Goal: Communication & Community: Answer question/provide support

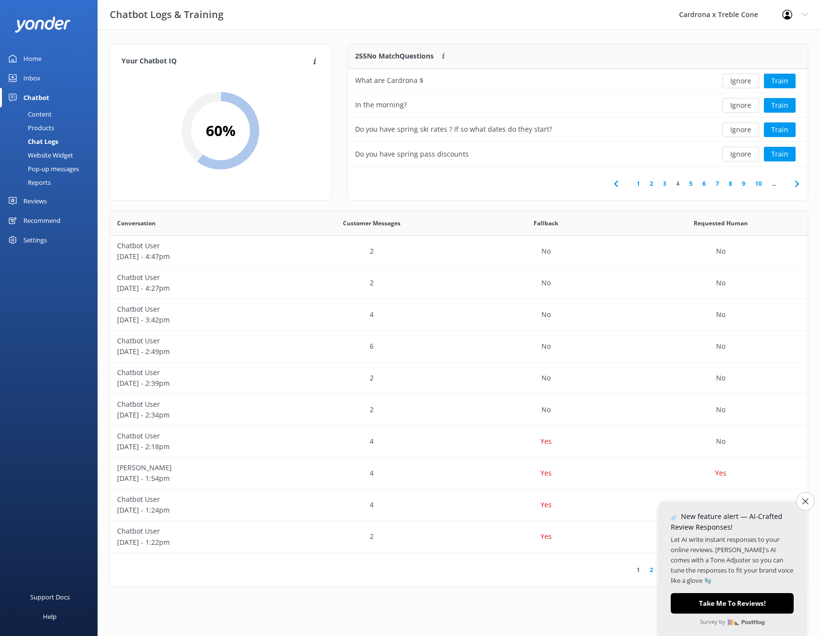
scroll to position [335, 691]
drag, startPoint x: 0, startPoint y: 0, endPoint x: 693, endPoint y: 182, distance: 716.7
click at [693, 182] on link "5" at bounding box center [690, 183] width 13 height 9
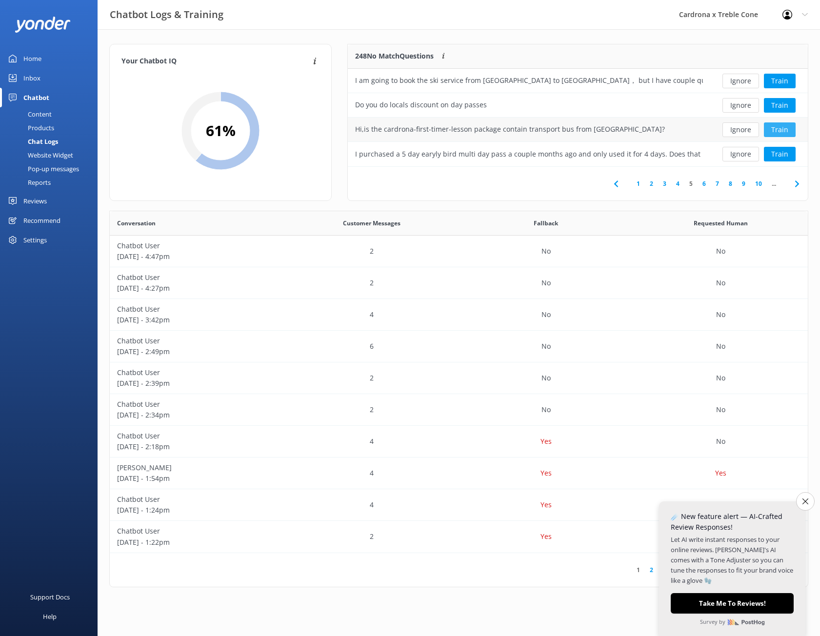
click at [776, 126] on button "Train" at bounding box center [780, 129] width 32 height 15
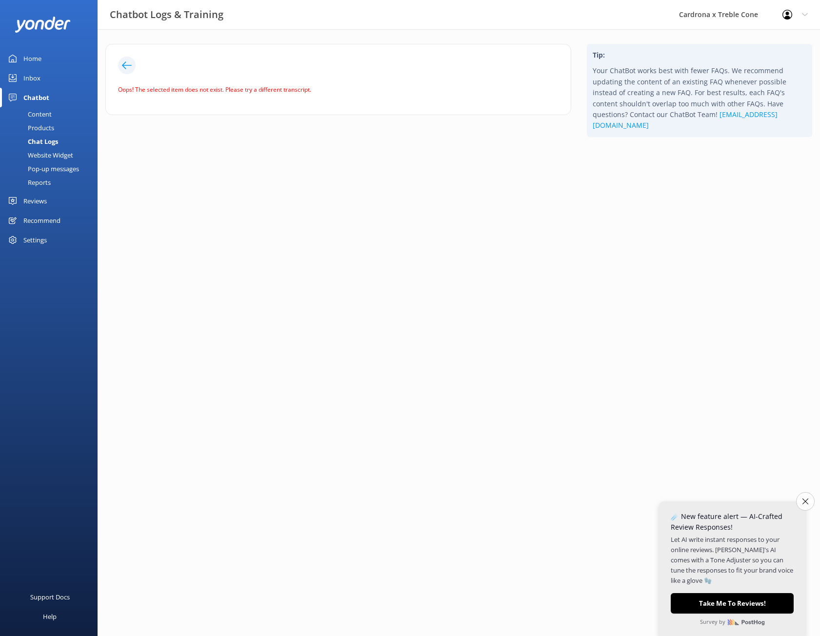
click at [329, 73] on div at bounding box center [338, 66] width 440 height 18
click at [130, 65] on use at bounding box center [127, 64] width 10 height 7
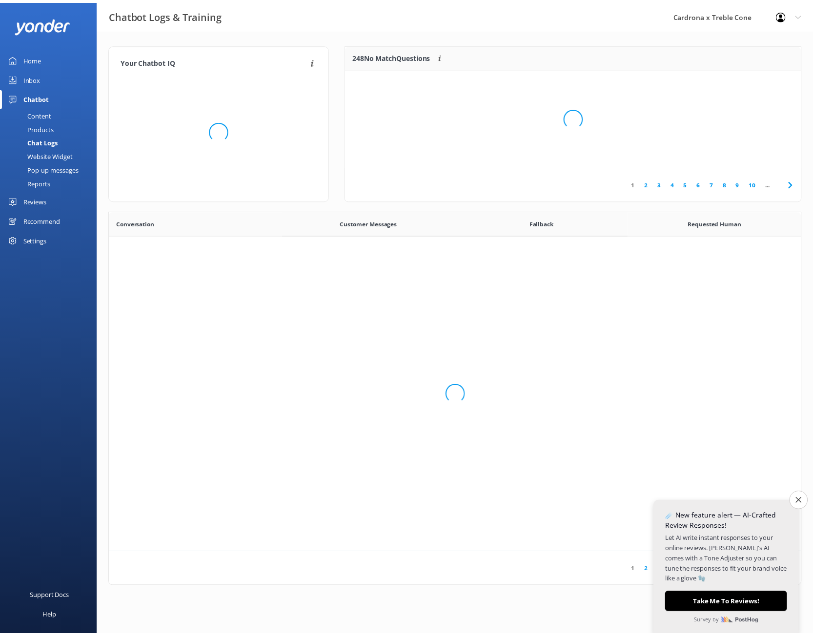
scroll to position [335, 691]
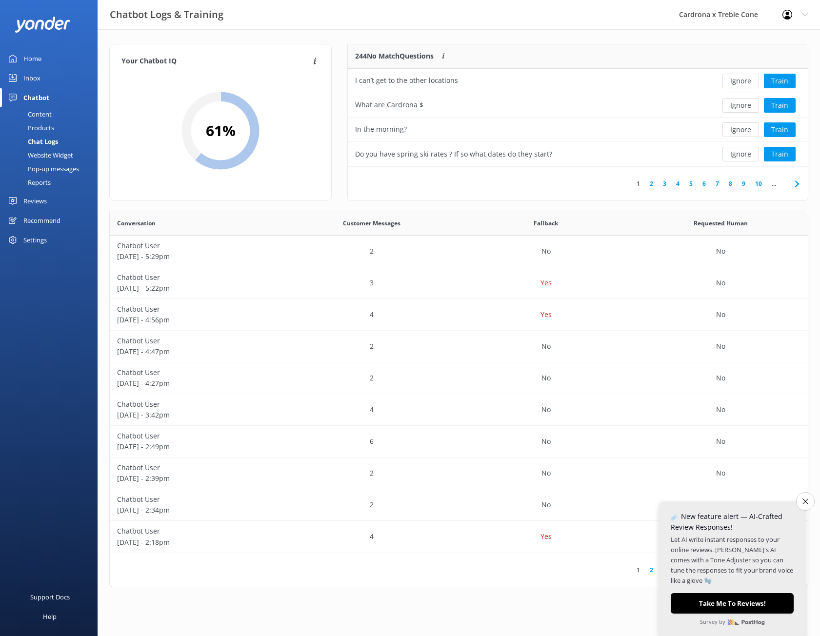
click at [654, 183] on link "2" at bounding box center [651, 183] width 13 height 9
click at [666, 184] on link "3" at bounding box center [664, 183] width 13 height 9
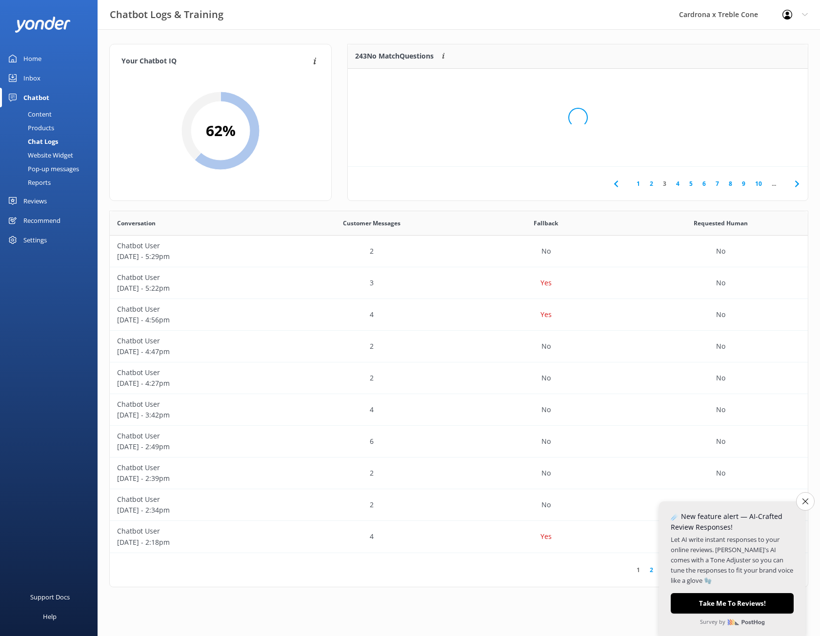
click at [666, 184] on div "Loading.." at bounding box center [578, 118] width 440 height 636
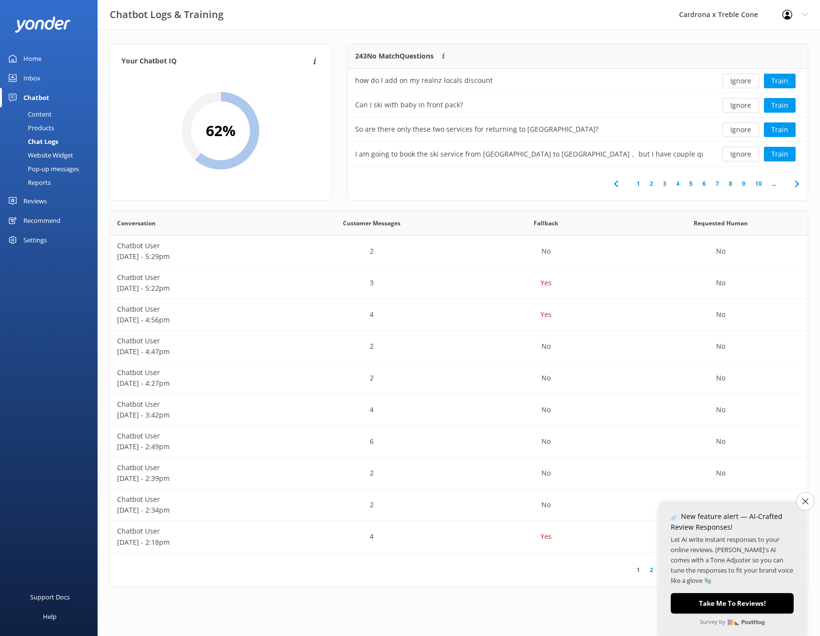
click at [584, 47] on div "243 No Match Questions Customers sometimes ask questions that don't fully match…" at bounding box center [529, 56] width 362 height 24
click at [681, 181] on link "4" at bounding box center [677, 183] width 13 height 9
click at [737, 127] on button "Ignore" at bounding box center [740, 129] width 37 height 15
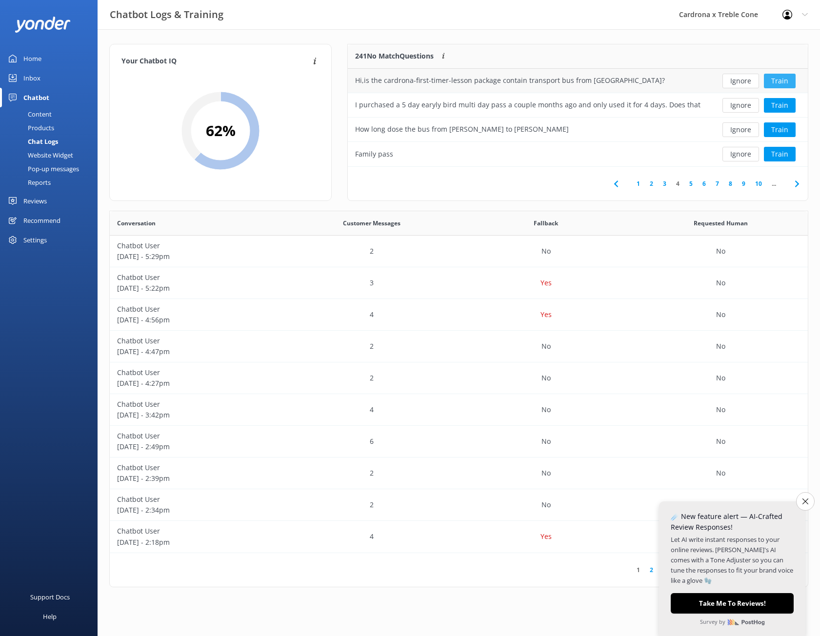
click at [782, 79] on button "Train" at bounding box center [780, 81] width 32 height 15
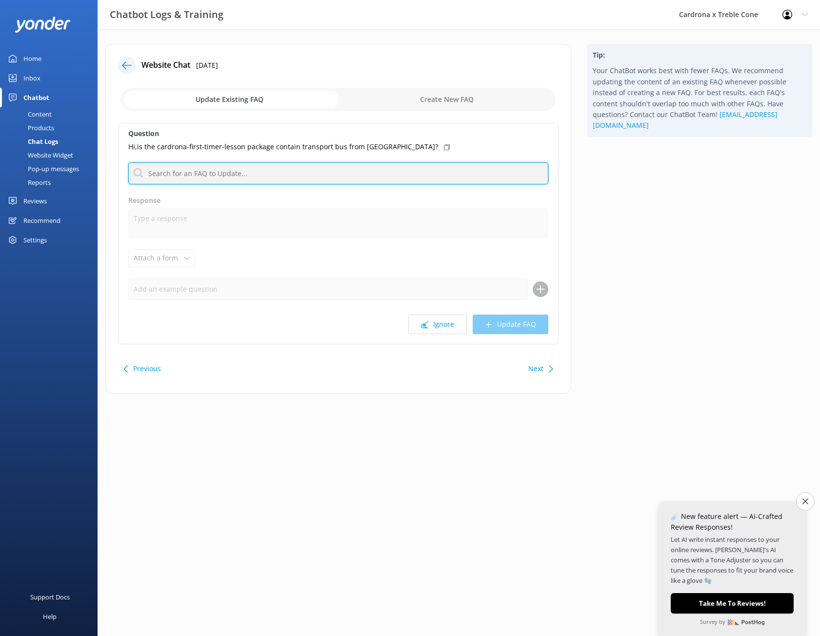
click at [198, 171] on input "text" at bounding box center [338, 173] width 420 height 22
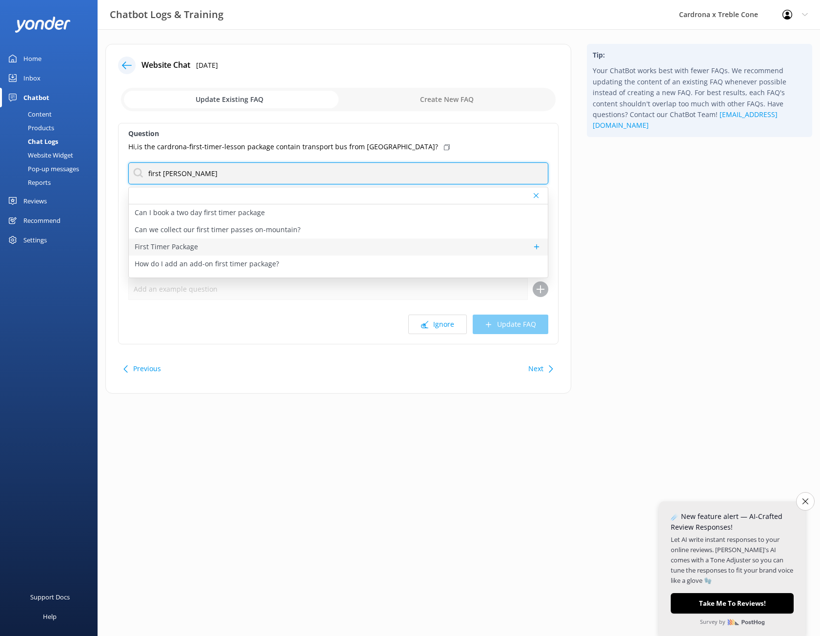
type input "first [PERSON_NAME]"
click at [190, 249] on p "First Timer Package" at bounding box center [166, 246] width 63 height 11
type textarea "Never been on skis or a snowboard? Make your first day as easy as possible at […"
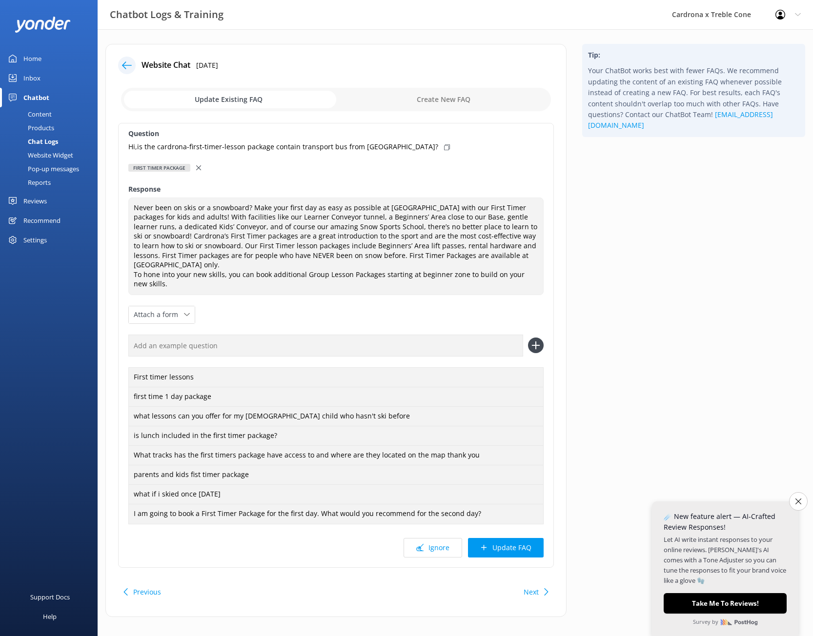
click at [205, 167] on div "First Timer Package" at bounding box center [335, 167] width 415 height 11
click at [170, 335] on input "text" at bounding box center [325, 346] width 395 height 22
click at [198, 167] on use at bounding box center [198, 167] width 5 height 5
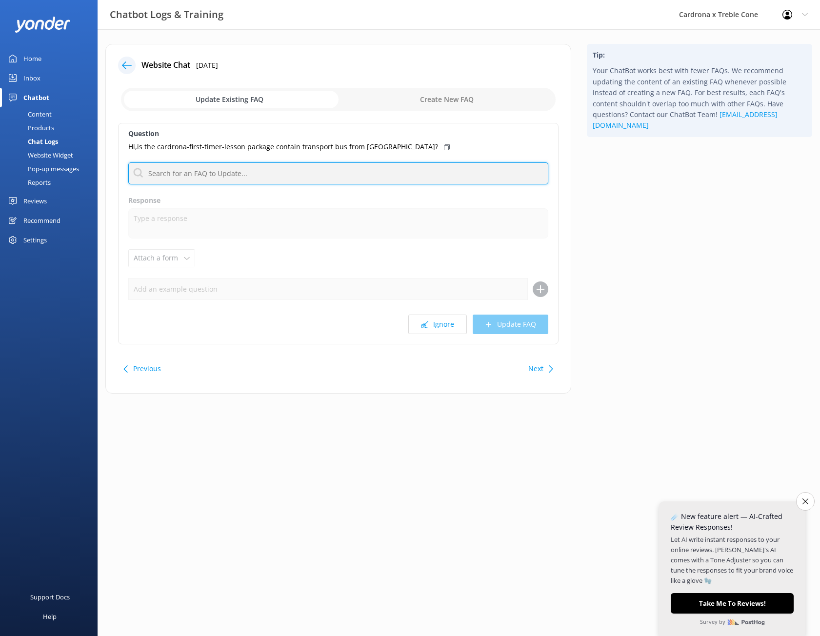
click at [198, 167] on input "text" at bounding box center [338, 173] width 420 height 22
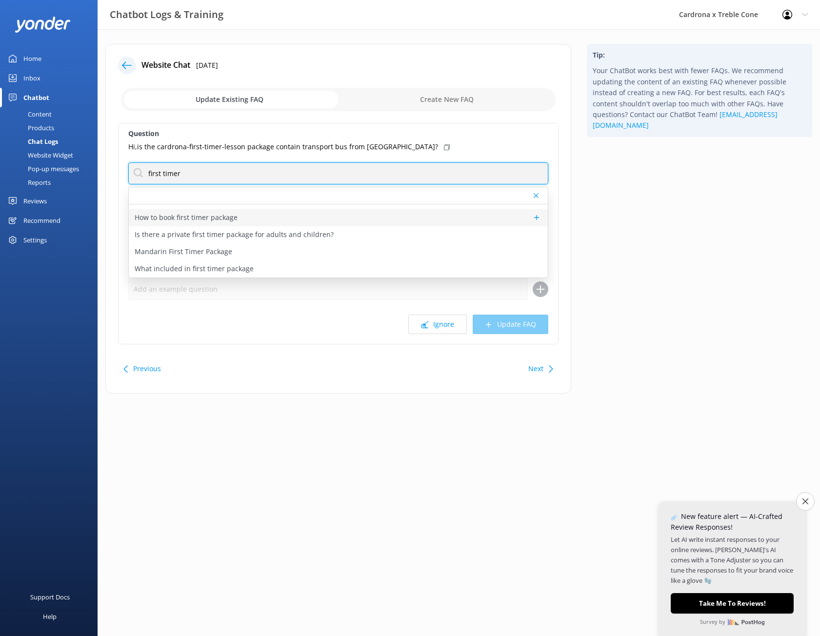
scroll to position [98, 0]
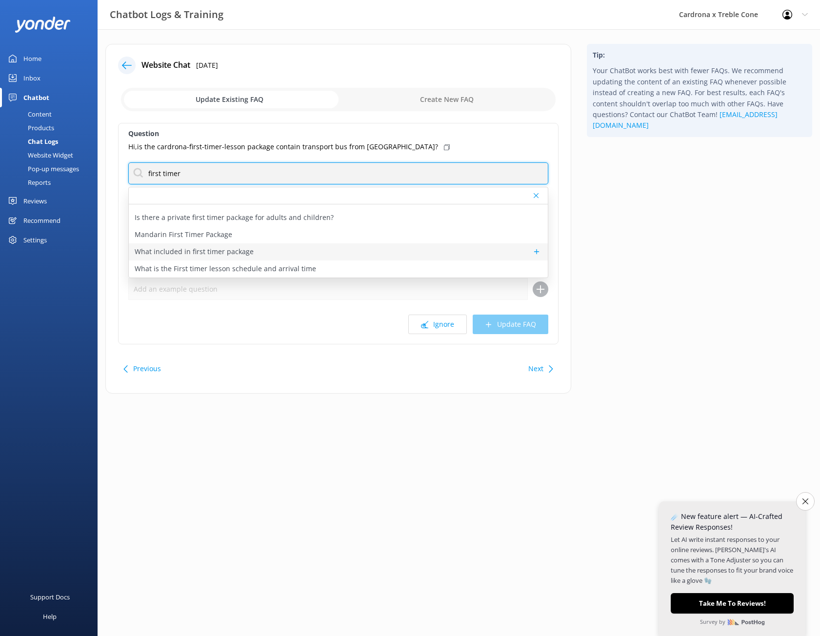
type input "first timer"
click at [289, 246] on div "What included in first timer package" at bounding box center [338, 251] width 419 height 17
type textarea "Your First Timer Package includes a Learners Conveyor pass, access to [PERSON_N…"
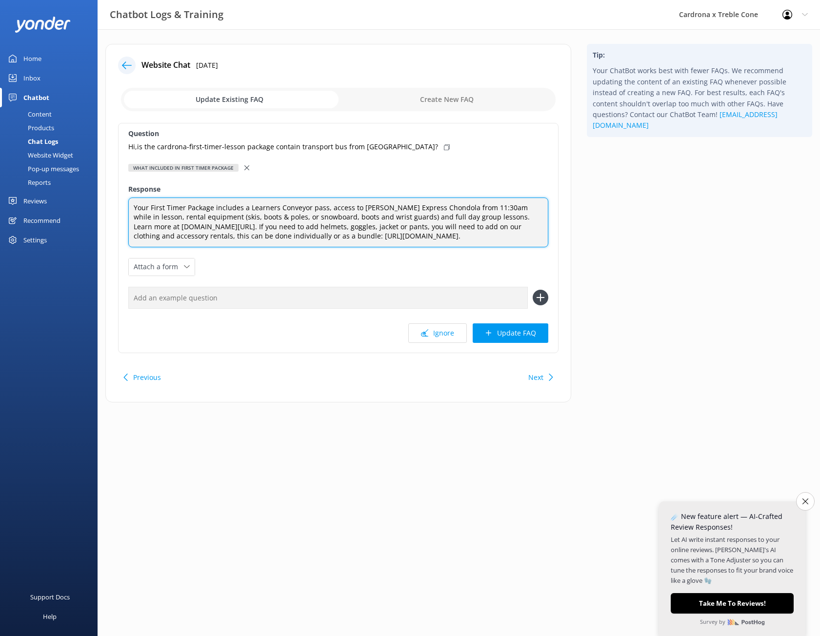
click at [333, 247] on textarea "Your First Timer Package includes a Learners Conveyor pass, access to [PERSON_N…" at bounding box center [338, 223] width 420 height 50
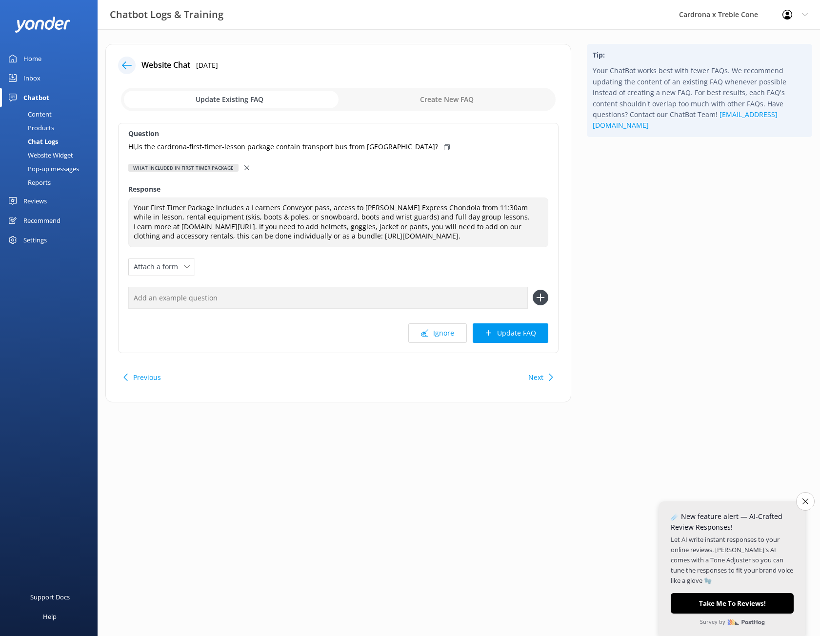
drag, startPoint x: 314, startPoint y: 278, endPoint x: 307, endPoint y: 278, distance: 7.4
click at [307, 278] on div "Question Hi,is the cardrona-first-timer-lesson package contain transport bus fr…" at bounding box center [338, 238] width 440 height 230
click at [719, 242] on div "Tip: Your ChatBot works best with fewer FAQs. We recommend updating the content…" at bounding box center [699, 228] width 241 height 368
drag, startPoint x: 719, startPoint y: 242, endPoint x: 669, endPoint y: 235, distance: 51.2
click at [677, 235] on div "Tip: Your ChatBot works best with fewer FAQs. We recommend updating the content…" at bounding box center [699, 228] width 241 height 368
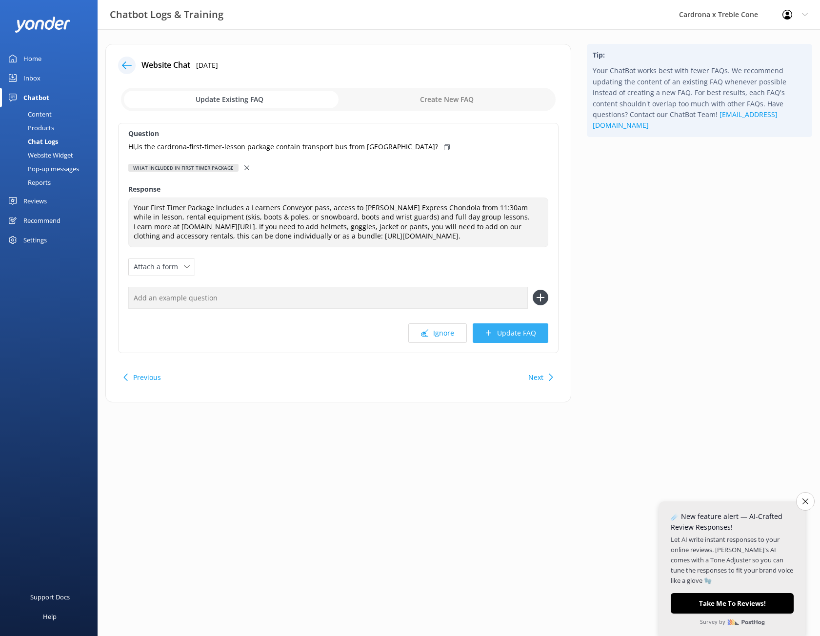
click at [505, 341] on button "Update FAQ" at bounding box center [511, 333] width 76 height 20
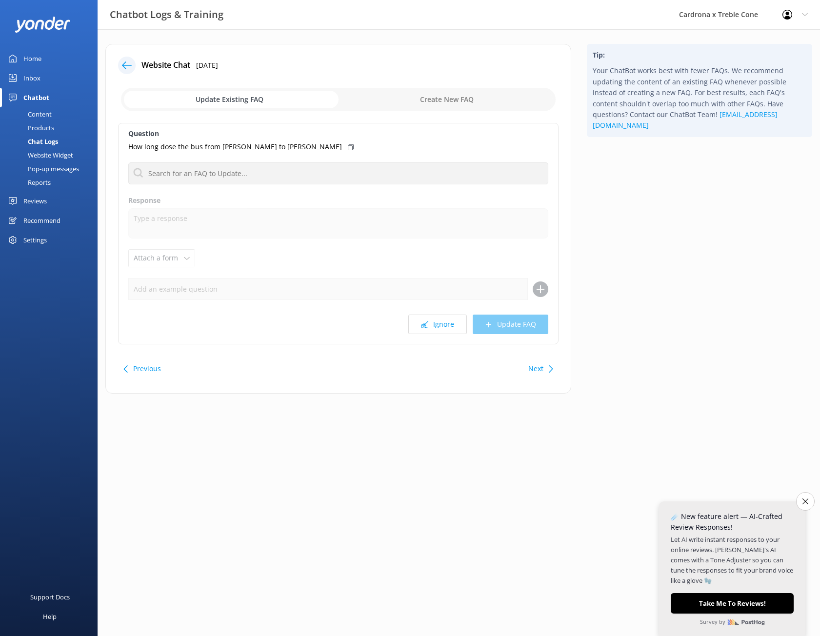
click at [123, 71] on div at bounding box center [127, 66] width 18 height 18
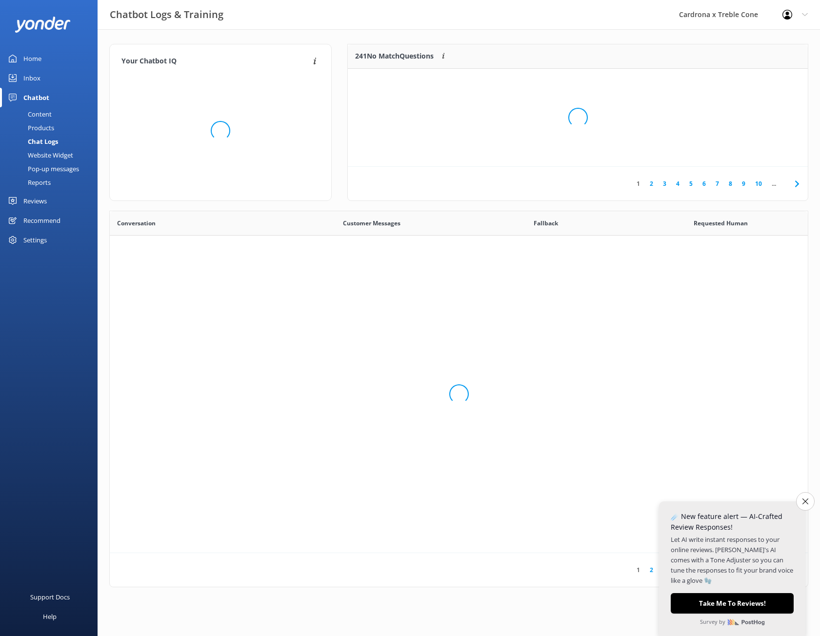
scroll to position [335, 691]
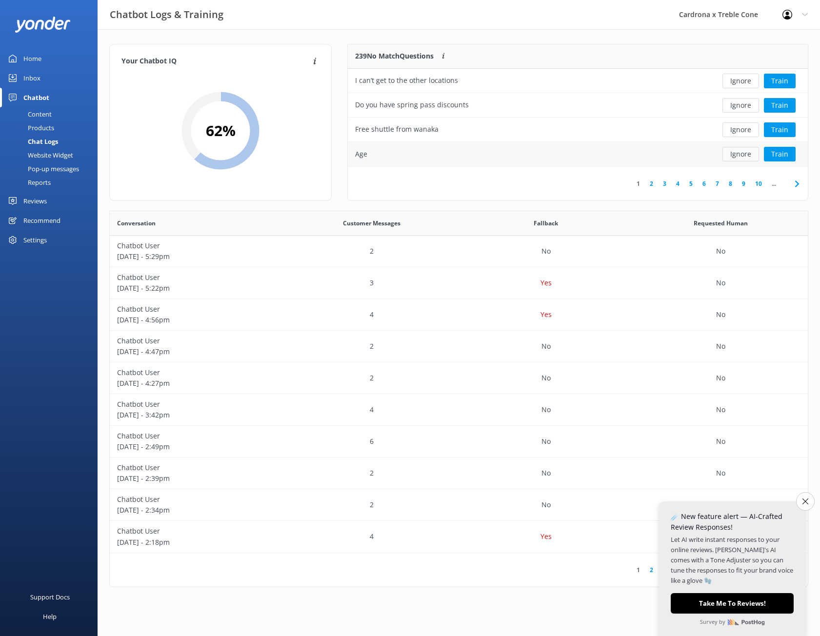
click at [740, 153] on button "Ignore" at bounding box center [740, 154] width 37 height 15
click at [679, 183] on link "4" at bounding box center [677, 183] width 13 height 9
click at [775, 127] on button "Train" at bounding box center [780, 129] width 32 height 15
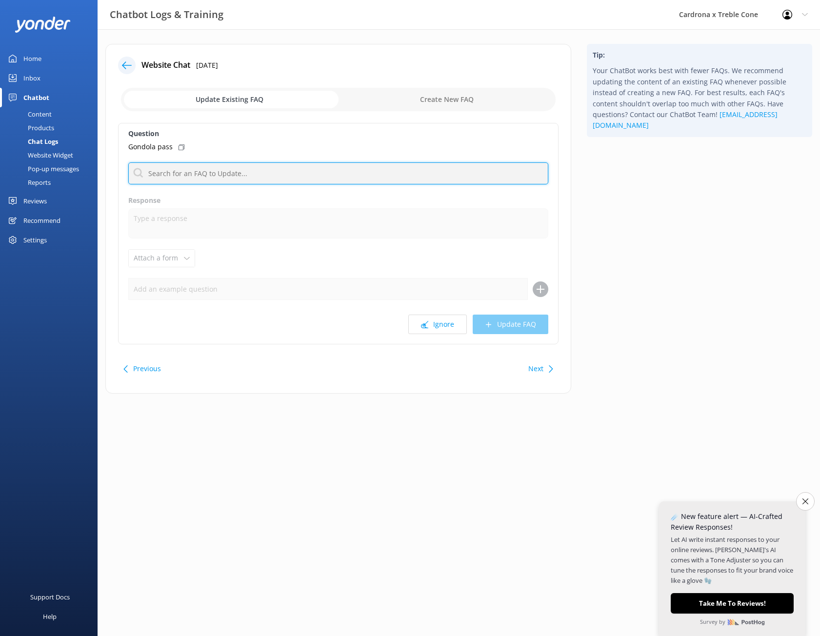
click at [189, 167] on input "text" at bounding box center [338, 173] width 420 height 22
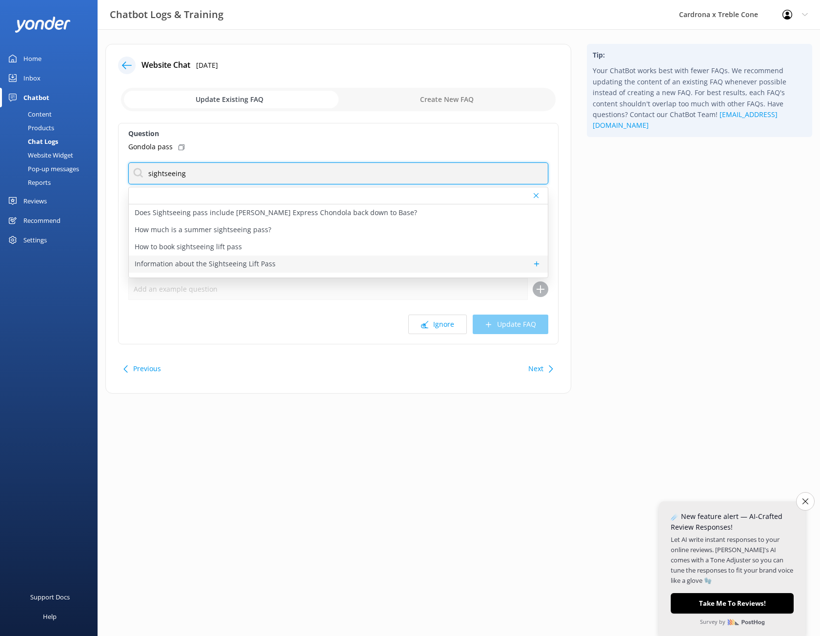
type input "sightseeing"
click at [241, 264] on p "Information about the Sightseeing Lift Pass" at bounding box center [205, 263] width 141 height 11
type textarea "You don’t have to be a skier or snowboarder to have a great day on the mountain…"
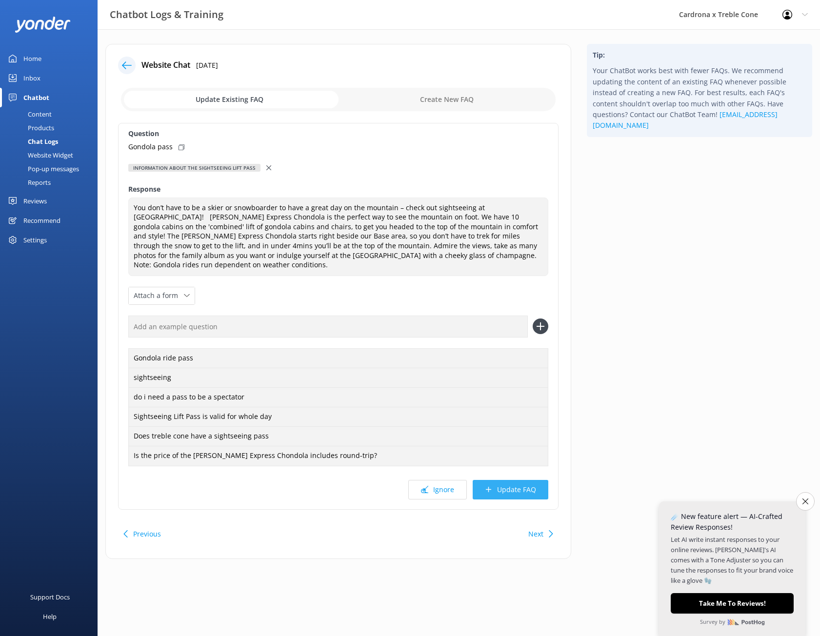
click at [501, 480] on button "Update FAQ" at bounding box center [511, 490] width 76 height 20
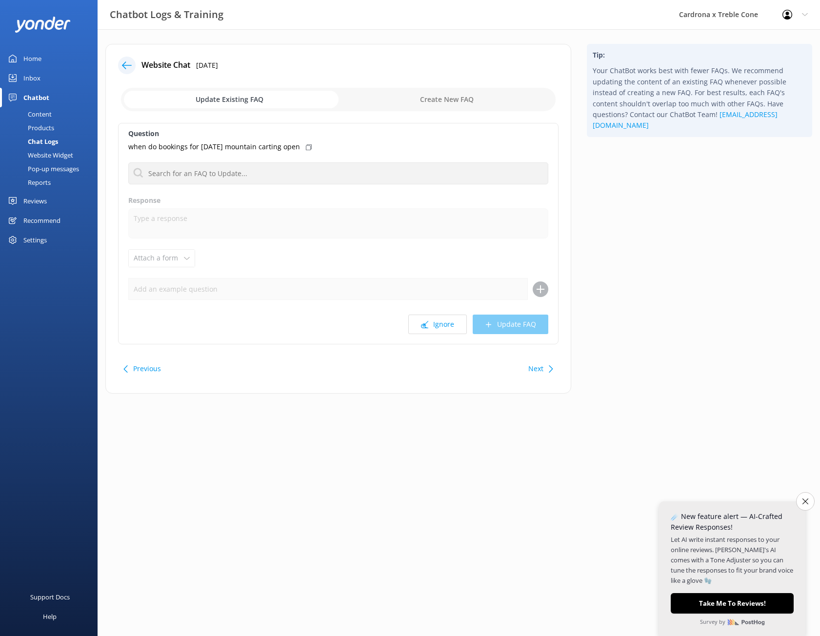
click at [118, 67] on div "Website Chat [DATE] Update Existing FAQ Create New FAQ Question when do booking…" at bounding box center [338, 219] width 466 height 350
click at [122, 65] on icon at bounding box center [127, 65] width 10 height 10
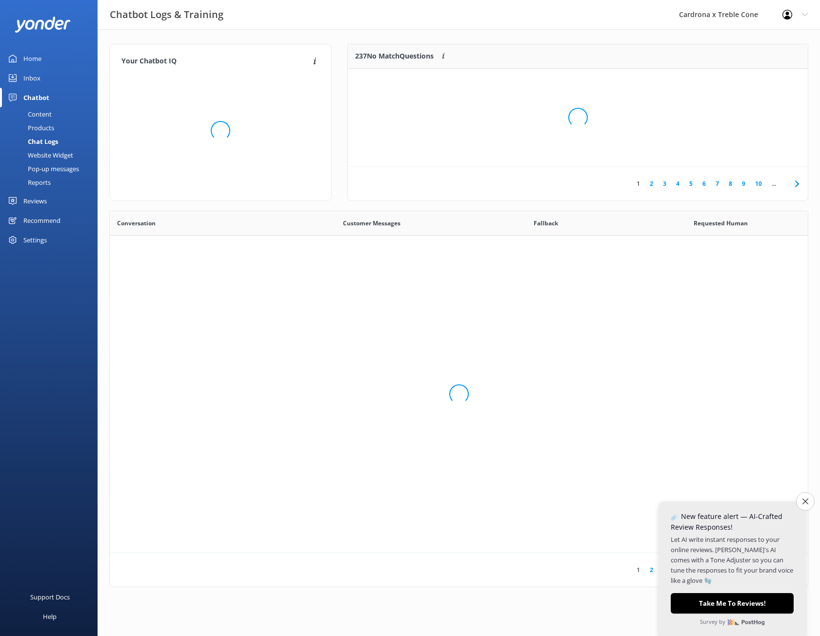
scroll to position [335, 691]
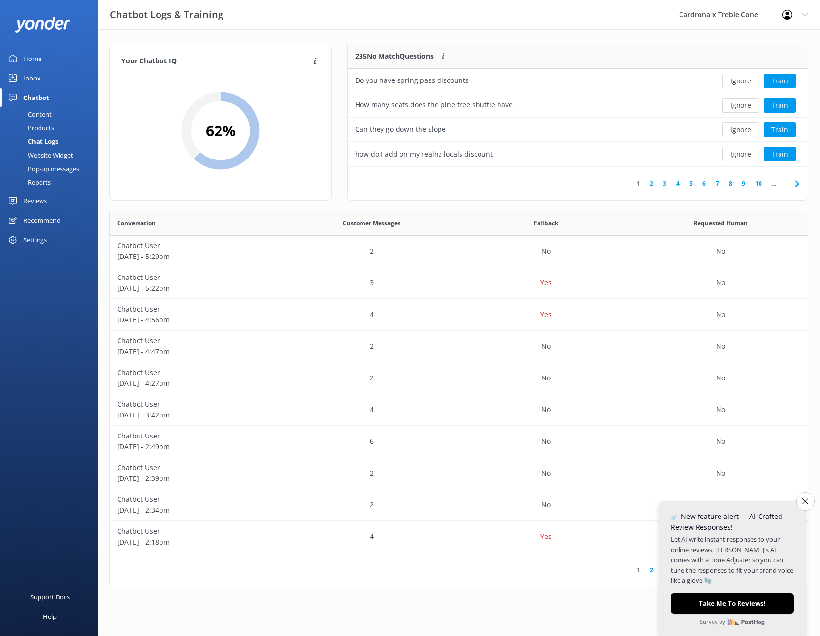
click at [683, 185] on link "4" at bounding box center [677, 183] width 13 height 9
click at [743, 129] on button "Ignore" at bounding box center [740, 129] width 37 height 15
click at [747, 125] on button "Ignore" at bounding box center [740, 129] width 37 height 15
click at [737, 101] on button "Ignore" at bounding box center [740, 105] width 37 height 15
click at [770, 127] on button "Train" at bounding box center [780, 129] width 32 height 15
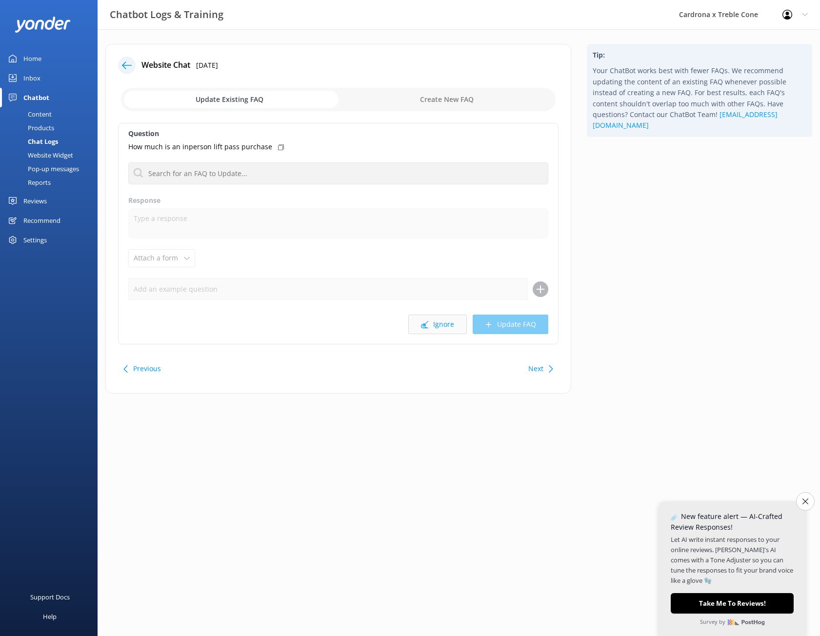
click at [433, 327] on button "Ignore" at bounding box center [437, 325] width 59 height 20
click at [128, 62] on icon at bounding box center [127, 65] width 10 height 10
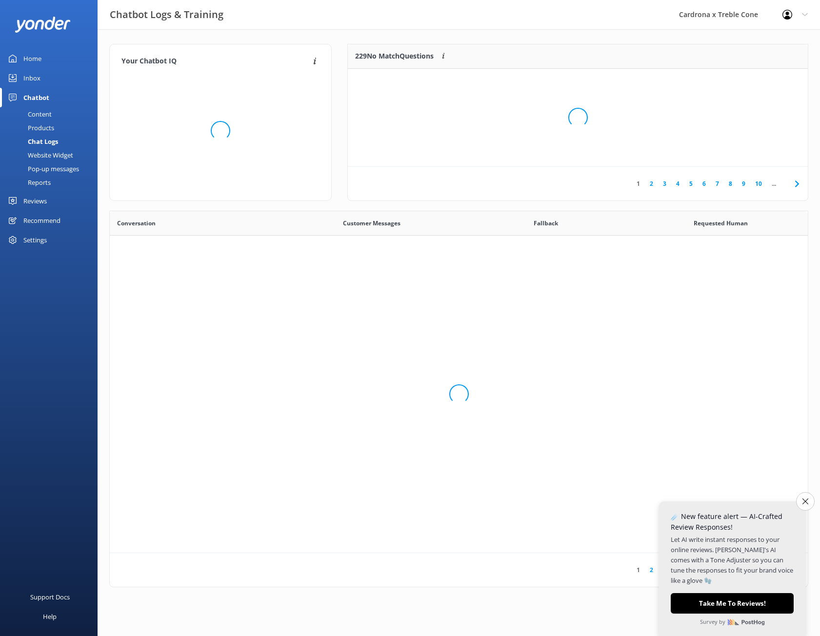
scroll to position [335, 691]
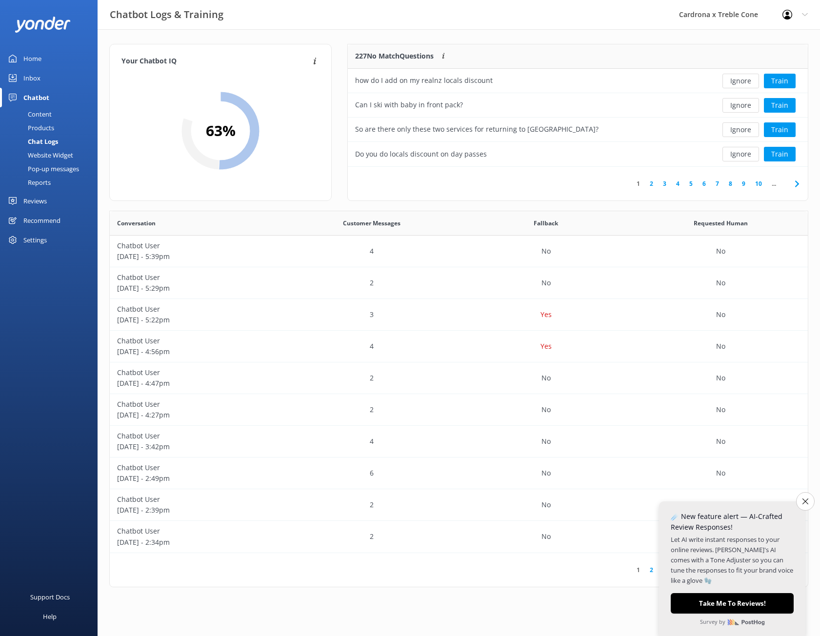
click at [668, 181] on link "3" at bounding box center [664, 183] width 13 height 9
click at [734, 104] on button "Ignore" at bounding box center [740, 105] width 37 height 15
click at [783, 149] on button "Train" at bounding box center [780, 154] width 32 height 15
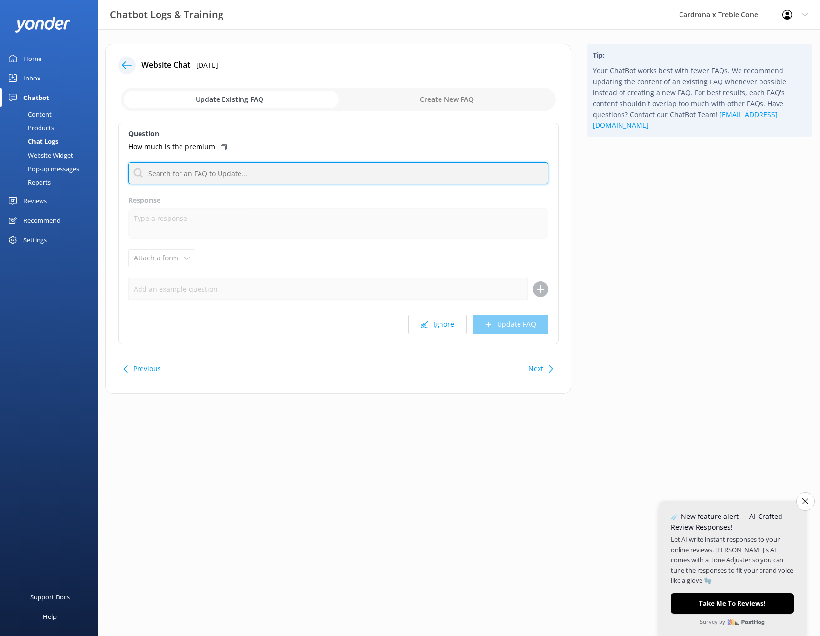
drag, startPoint x: 285, startPoint y: 166, endPoint x: 291, endPoint y: 166, distance: 5.9
click at [285, 166] on input "text" at bounding box center [338, 173] width 420 height 22
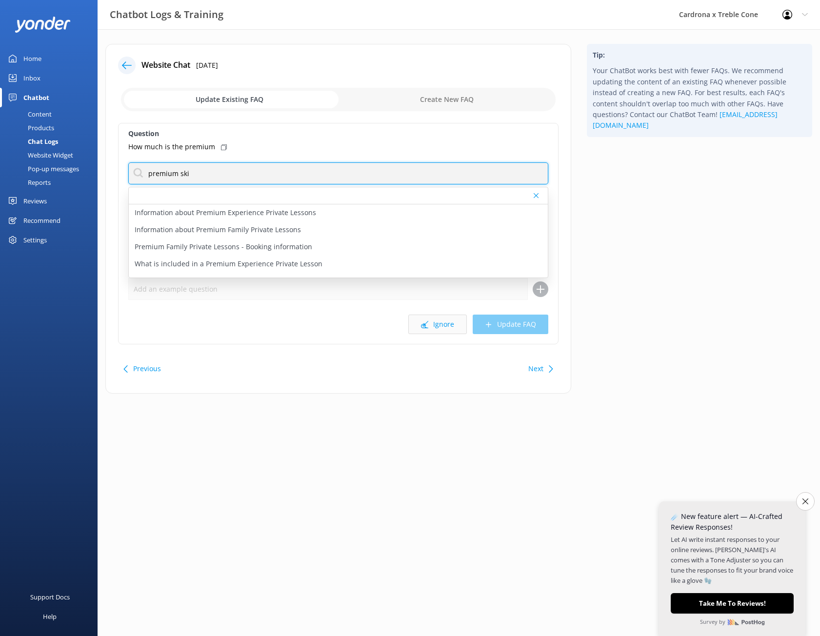
type input "premium ski"
click at [436, 332] on button "Ignore" at bounding box center [437, 325] width 59 height 20
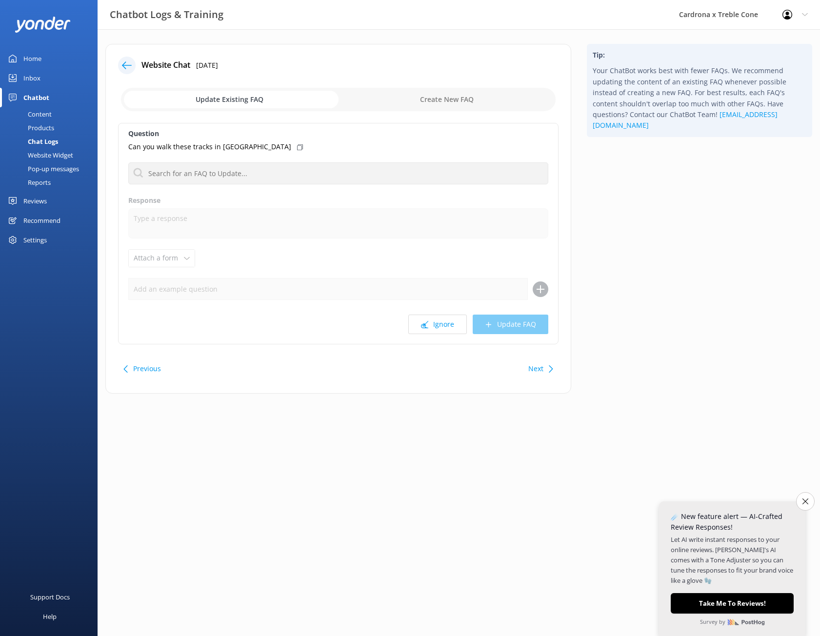
click at [145, 60] on h4 "Website Chat" at bounding box center [165, 65] width 49 height 13
click at [126, 62] on icon at bounding box center [127, 65] width 10 height 10
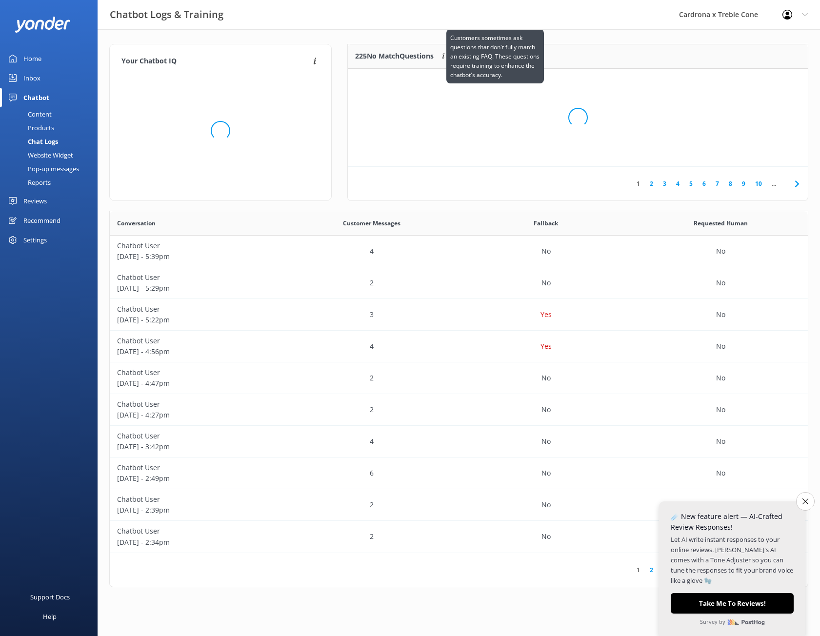
scroll to position [335, 691]
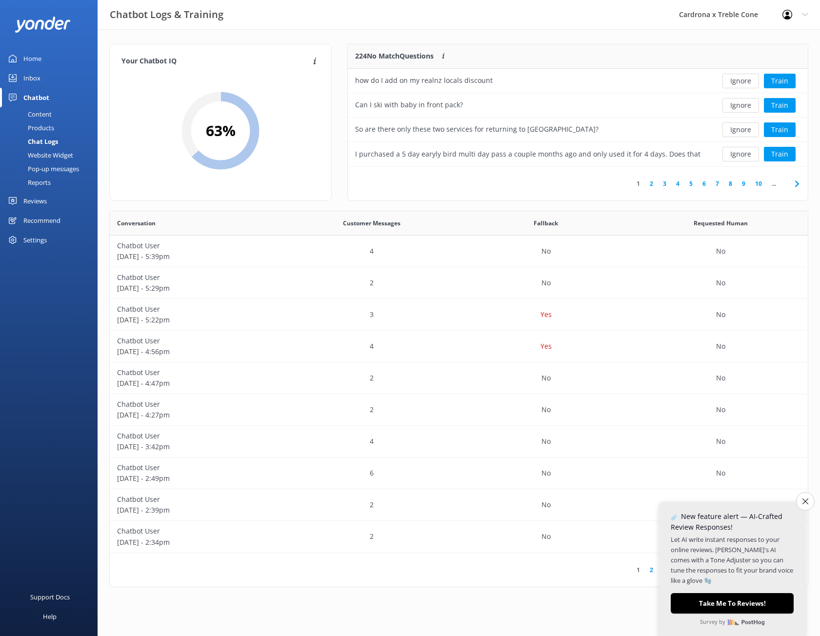
click at [673, 182] on link "4" at bounding box center [677, 183] width 13 height 9
click at [777, 156] on button "Train" at bounding box center [780, 154] width 32 height 15
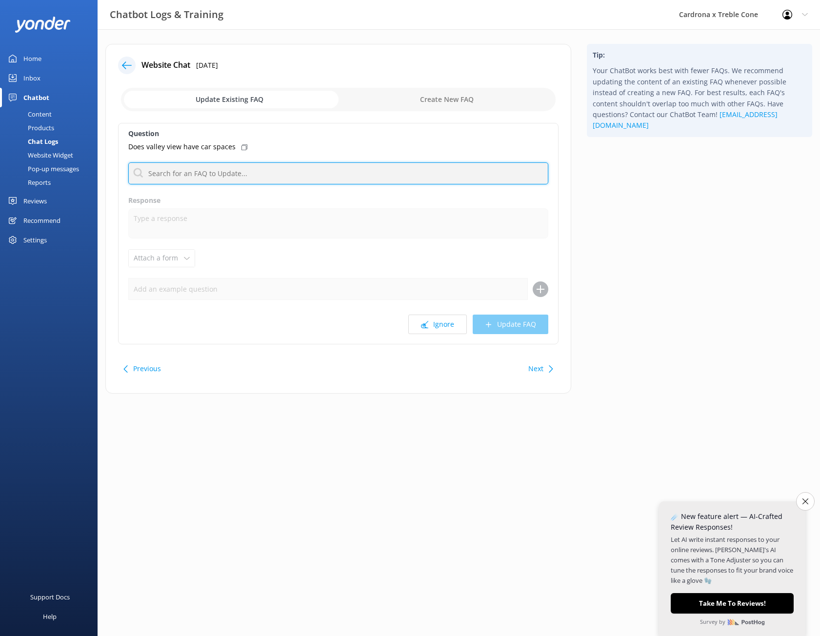
click at [226, 174] on input "text" at bounding box center [338, 173] width 420 height 22
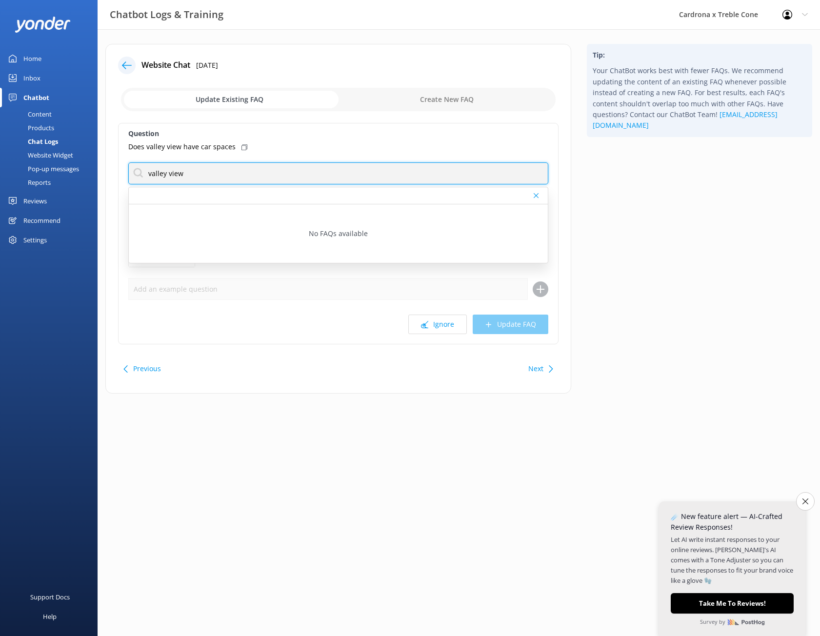
type input "valley view"
click at [119, 60] on div at bounding box center [129, 66] width 23 height 18
click at [127, 61] on icon at bounding box center [127, 65] width 10 height 10
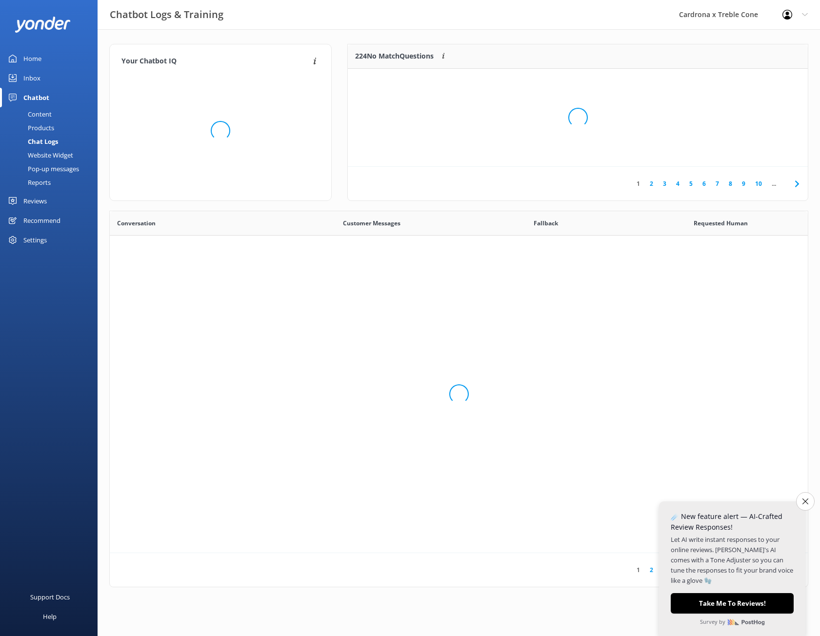
scroll to position [335, 691]
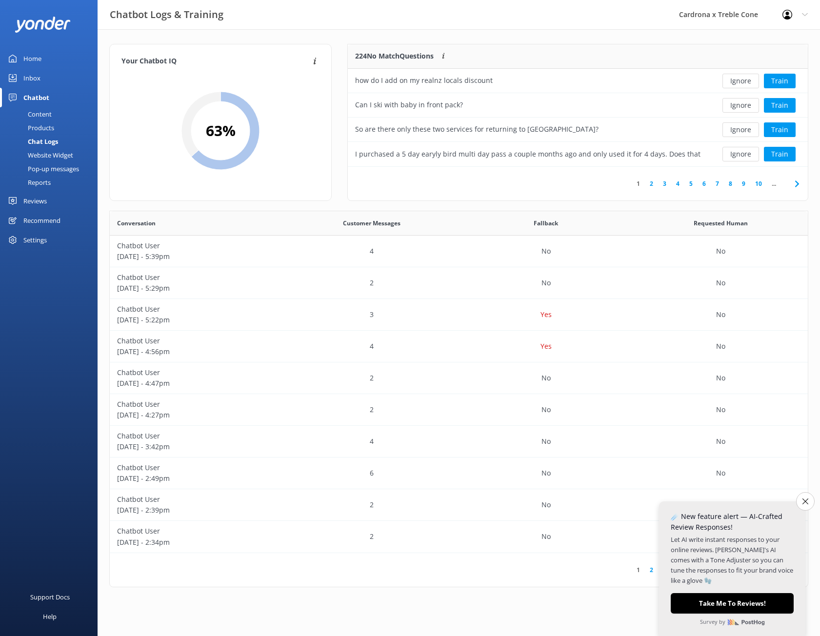
click at [664, 184] on link "3" at bounding box center [664, 183] width 13 height 9
click at [676, 184] on link "4" at bounding box center [677, 183] width 13 height 9
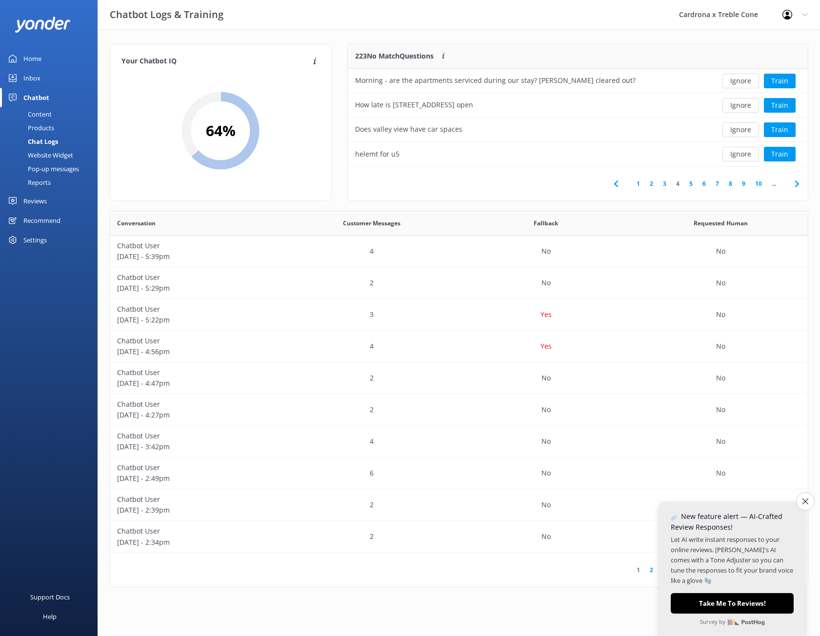
click at [679, 182] on link "4" at bounding box center [677, 183] width 13 height 9
click at [691, 185] on link "5" at bounding box center [690, 183] width 13 height 9
click at [705, 185] on link "6" at bounding box center [703, 183] width 13 height 9
click at [741, 125] on button "Ignore" at bounding box center [740, 129] width 37 height 15
click at [735, 155] on button "Ignore" at bounding box center [740, 154] width 37 height 15
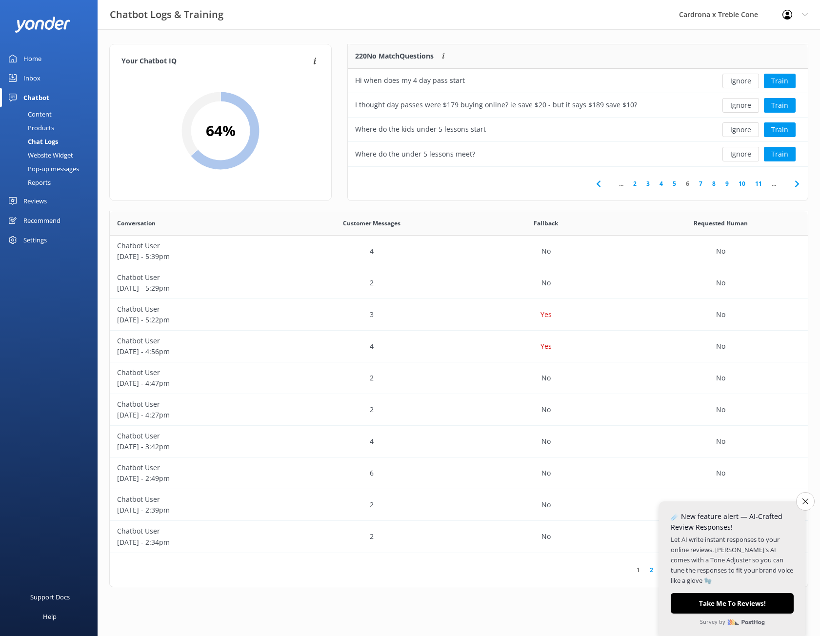
click at [702, 184] on link "7" at bounding box center [700, 183] width 13 height 9
click at [741, 126] on button "Ignore" at bounding box center [740, 129] width 37 height 15
click at [780, 105] on button "Train" at bounding box center [780, 105] width 32 height 15
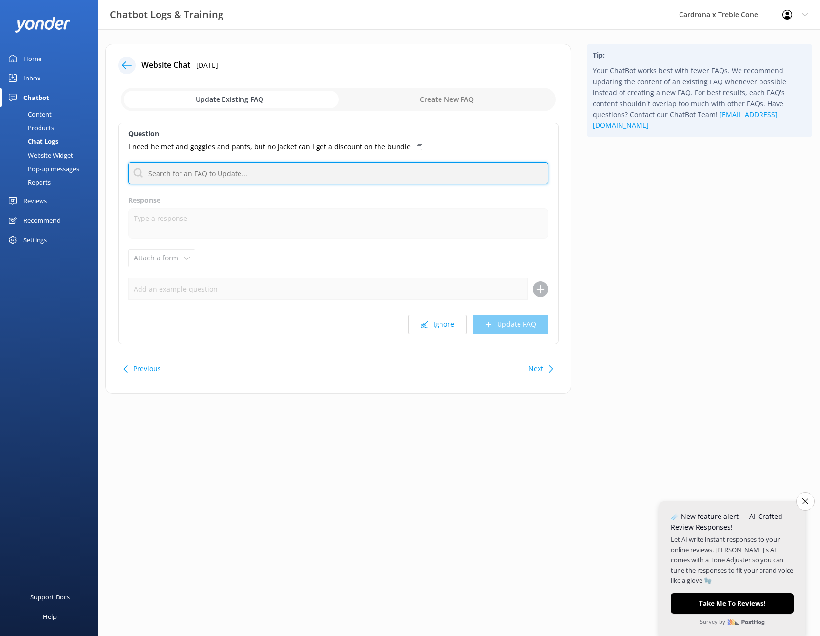
click at [335, 179] on input "text" at bounding box center [338, 173] width 420 height 22
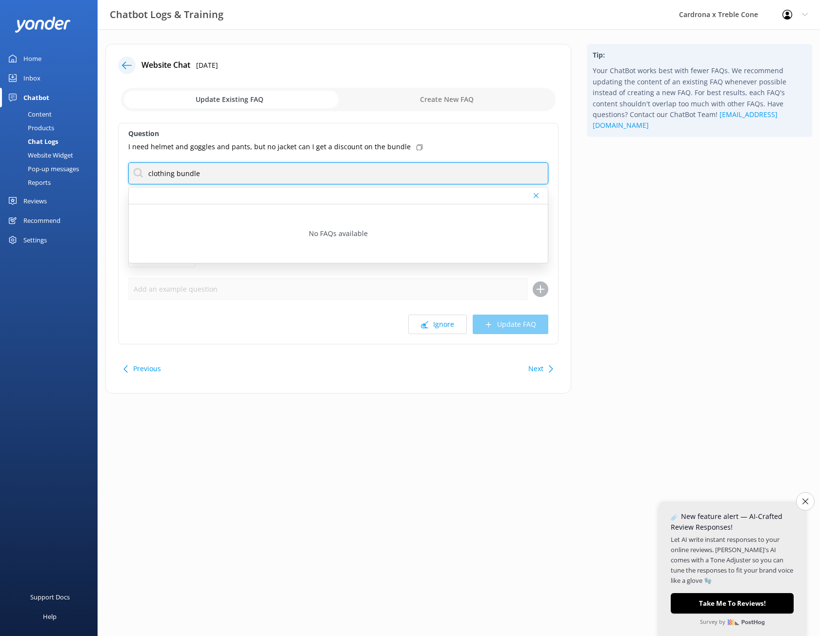
drag, startPoint x: 233, startPoint y: 169, endPoint x: 53, endPoint y: 139, distance: 182.3
click at [73, 145] on div "Chatbot Logs & Training Cardrona x Treble Cone Profile Settings Logout Home Inb…" at bounding box center [410, 226] width 820 height 394
type input "bundle"
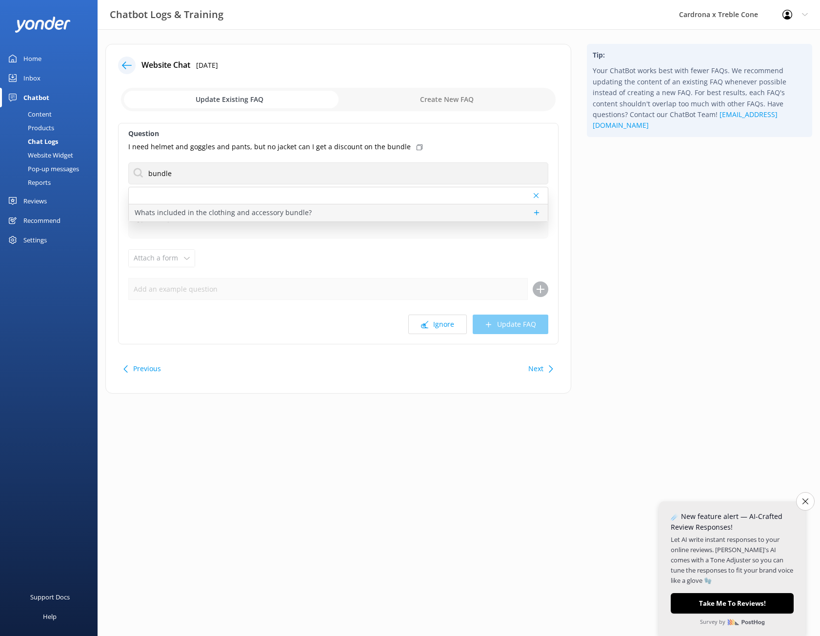
click at [242, 209] on p "Whats included in the clothing and accessory bundle?" at bounding box center [223, 212] width 177 height 11
type textarea "Clothing set includes jacket and pants, clothing and accessory bundle includes …"
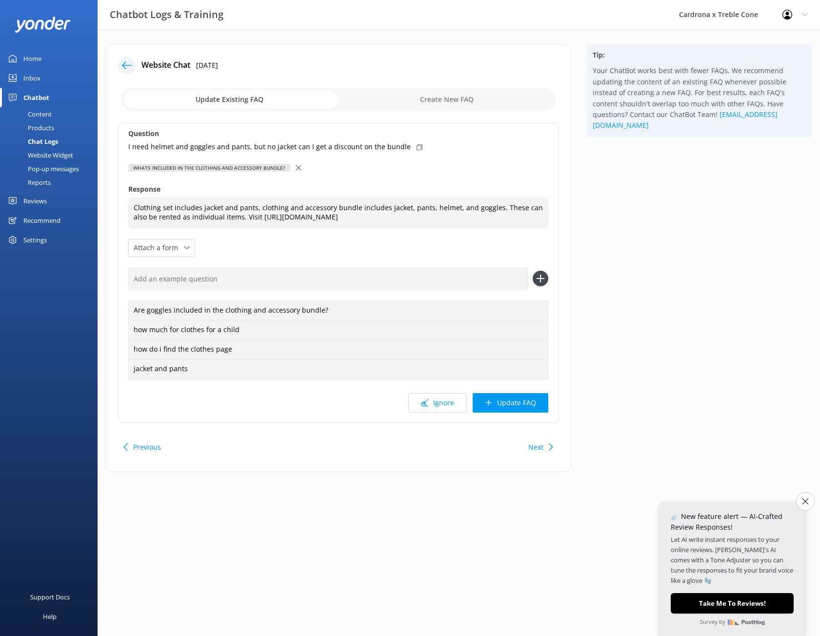
click at [504, 391] on div "Question I need helmet and goggles and pants, but no jacket can I get a discoun…" at bounding box center [338, 273] width 440 height 300
click at [501, 397] on button "Update FAQ" at bounding box center [511, 403] width 76 height 20
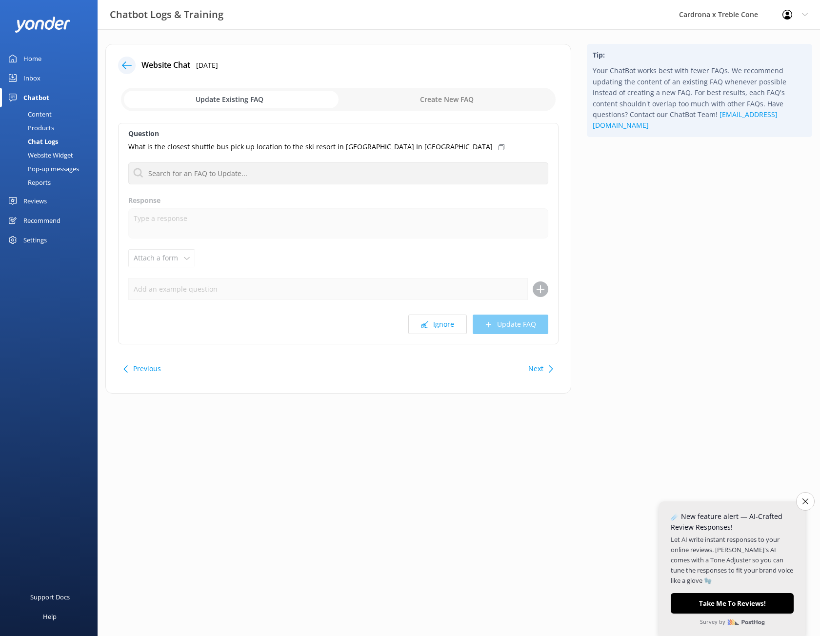
click at [127, 55] on div "Website Chat [DATE] Update Existing FAQ Create New FAQ Question What is the clo…" at bounding box center [338, 219] width 466 height 350
click at [131, 68] on icon at bounding box center [127, 65] width 10 height 10
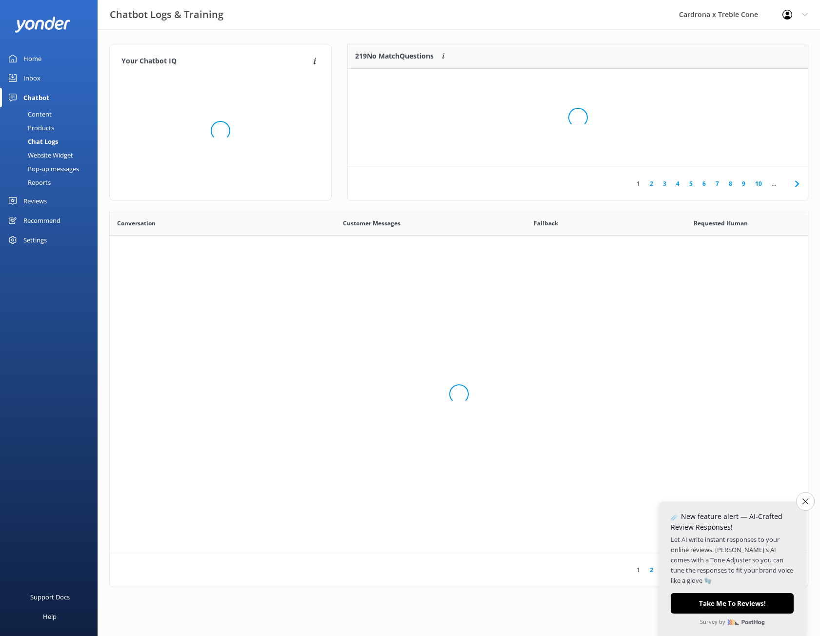
scroll to position [335, 691]
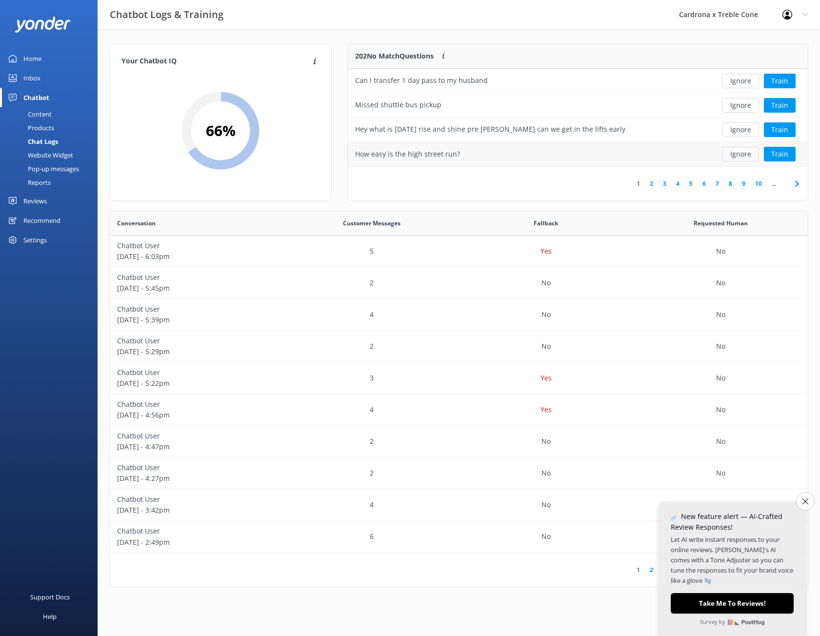
click at [732, 153] on button "Ignore" at bounding box center [740, 154] width 37 height 15
click at [743, 129] on button "Ignore" at bounding box center [740, 129] width 37 height 15
click at [659, 186] on link "3" at bounding box center [664, 183] width 13 height 9
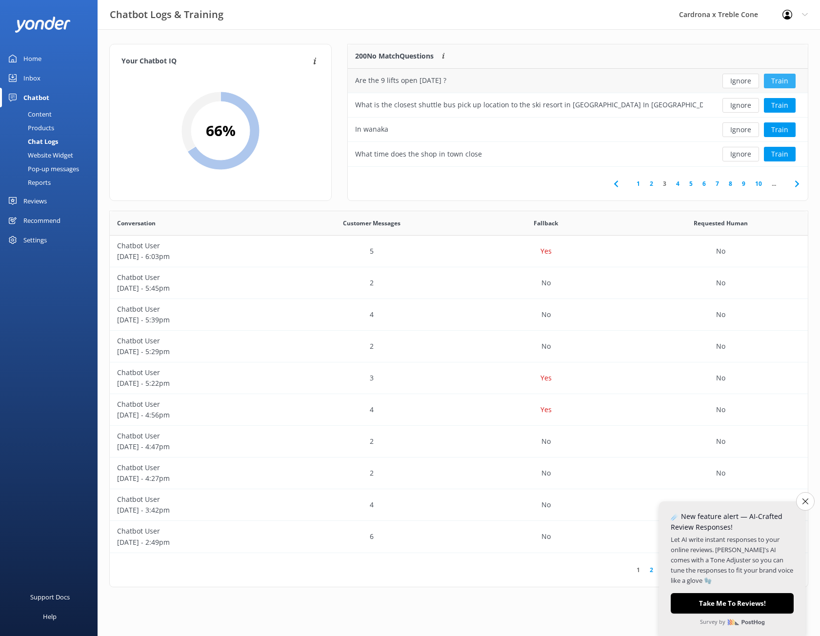
click at [780, 79] on button "Train" at bounding box center [780, 81] width 32 height 15
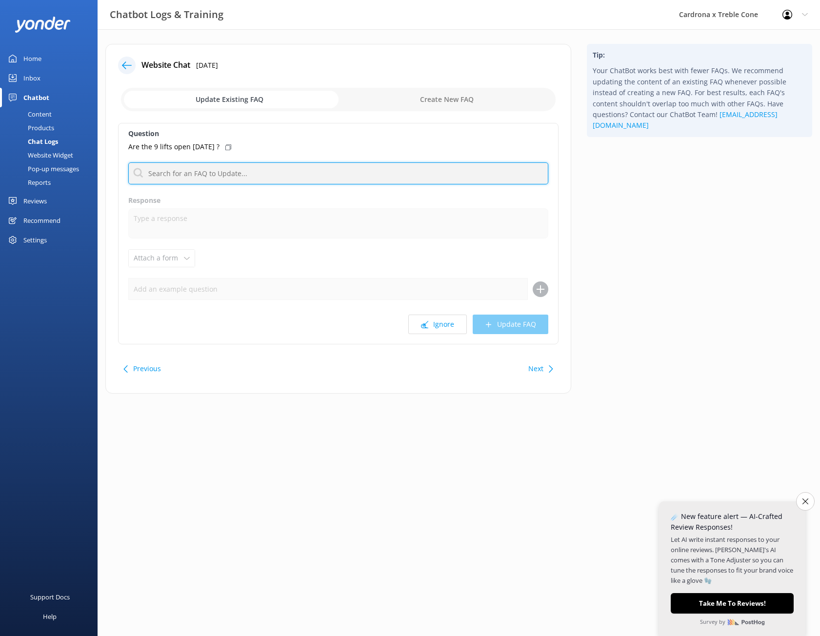
click at [242, 176] on input "text" at bounding box center [338, 173] width 420 height 22
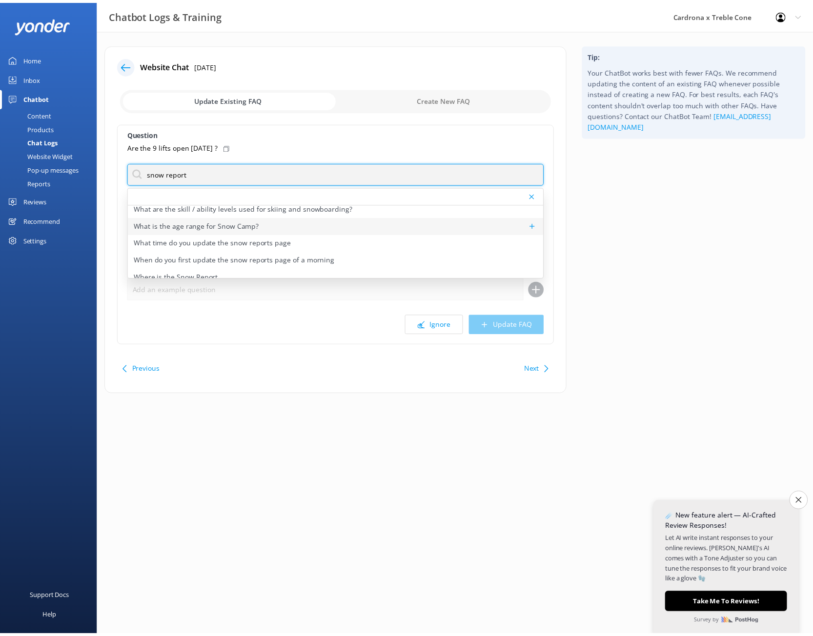
scroll to position [217, 0]
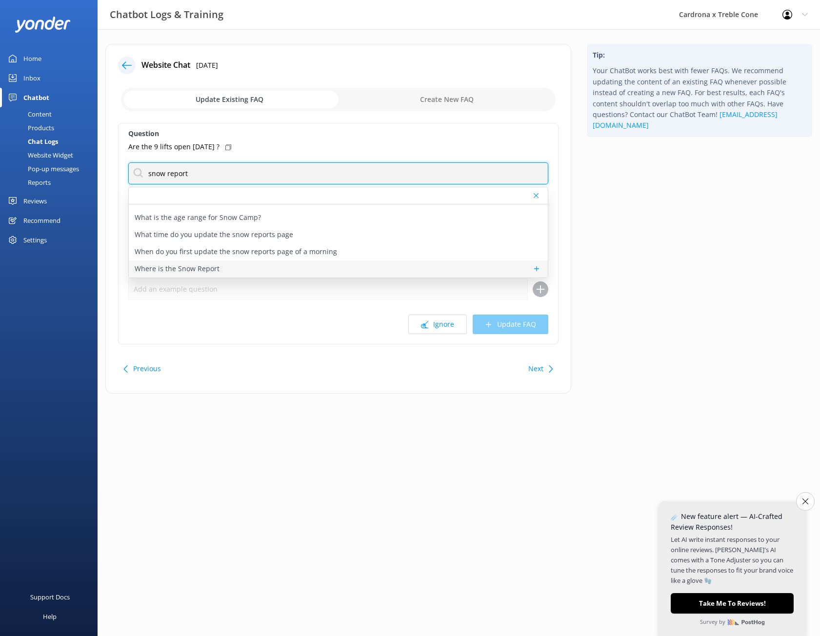
type input "snow report"
click at [177, 269] on p "Where is the Snow Report" at bounding box center [177, 268] width 85 height 11
type textarea "Get the latest scoop on what's happening at [GEOGRAPHIC_DATA] by visiting our S…"
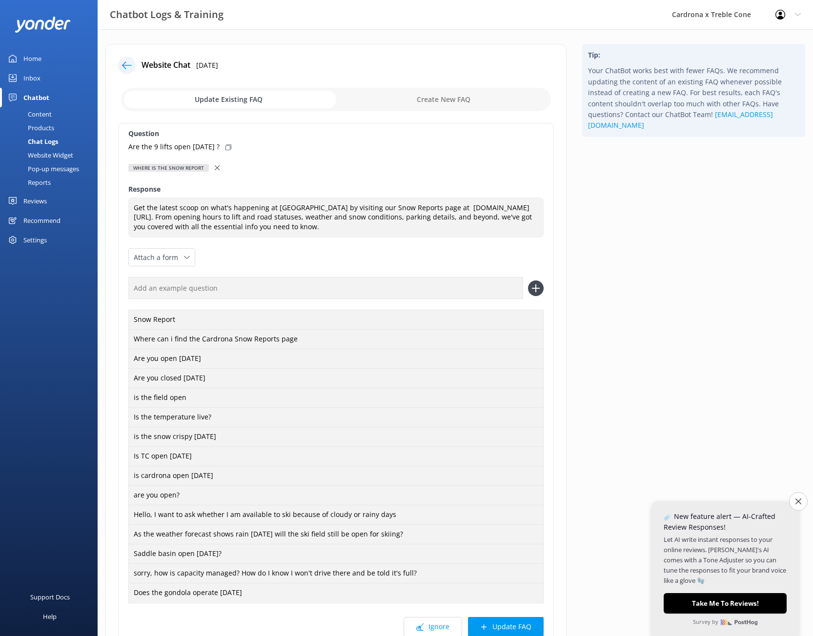
scroll to position [49, 0]
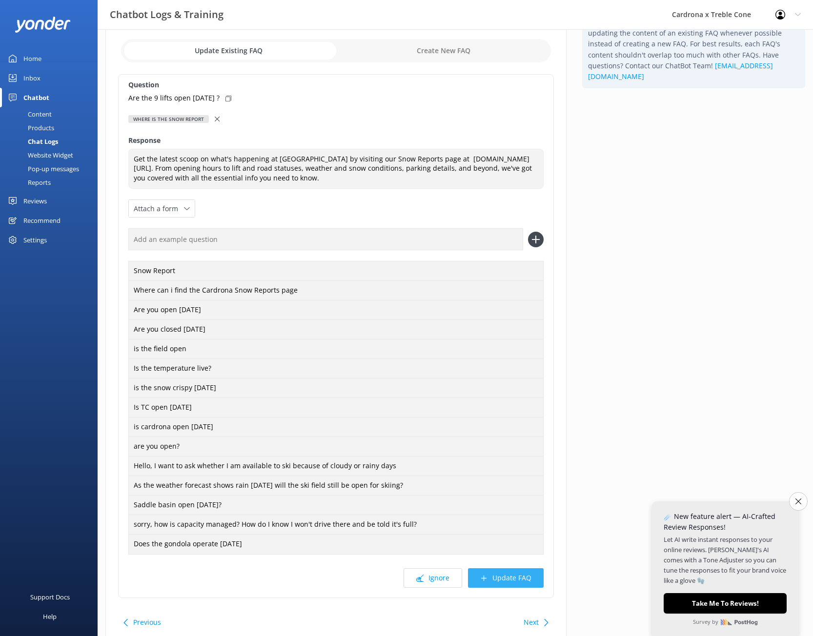
click at [520, 570] on button "Update FAQ" at bounding box center [506, 578] width 76 height 20
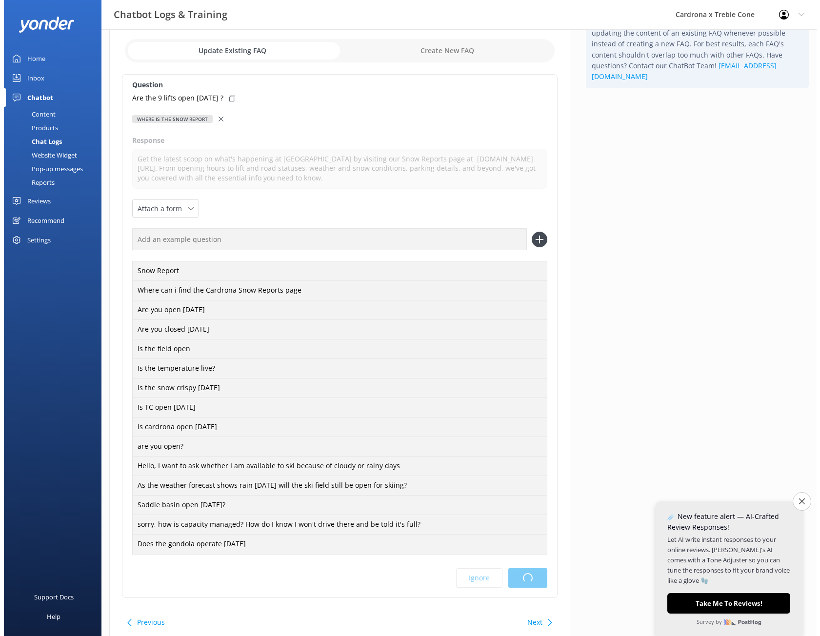
scroll to position [0, 0]
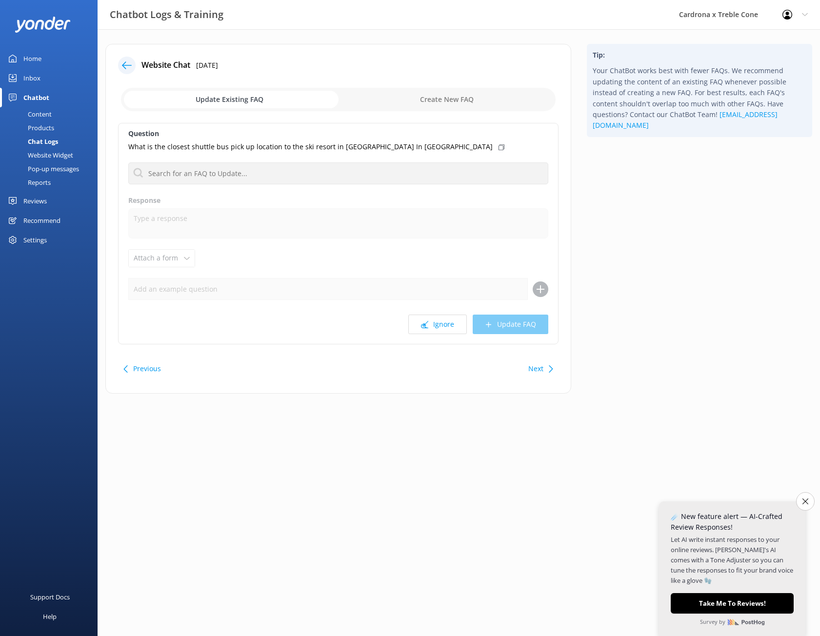
click at [130, 70] on icon at bounding box center [127, 65] width 10 height 10
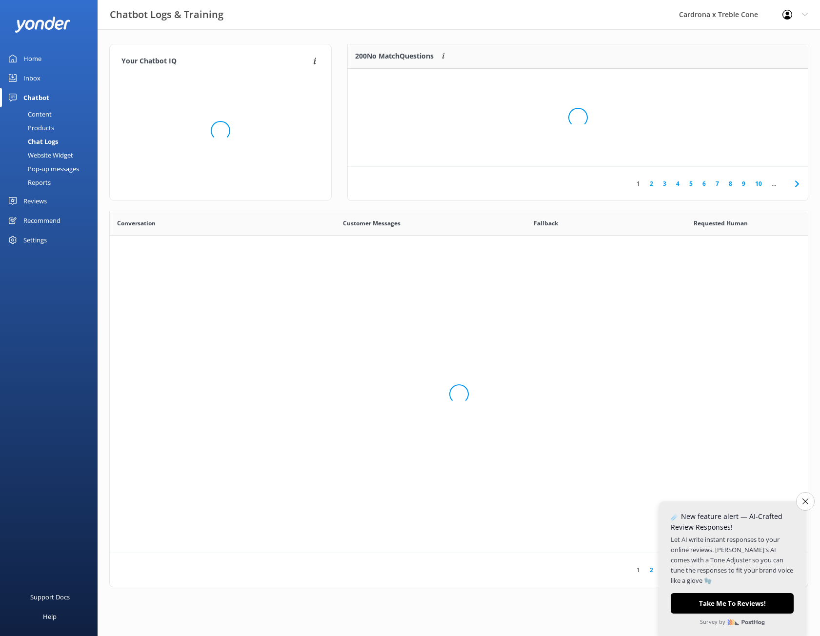
scroll to position [335, 691]
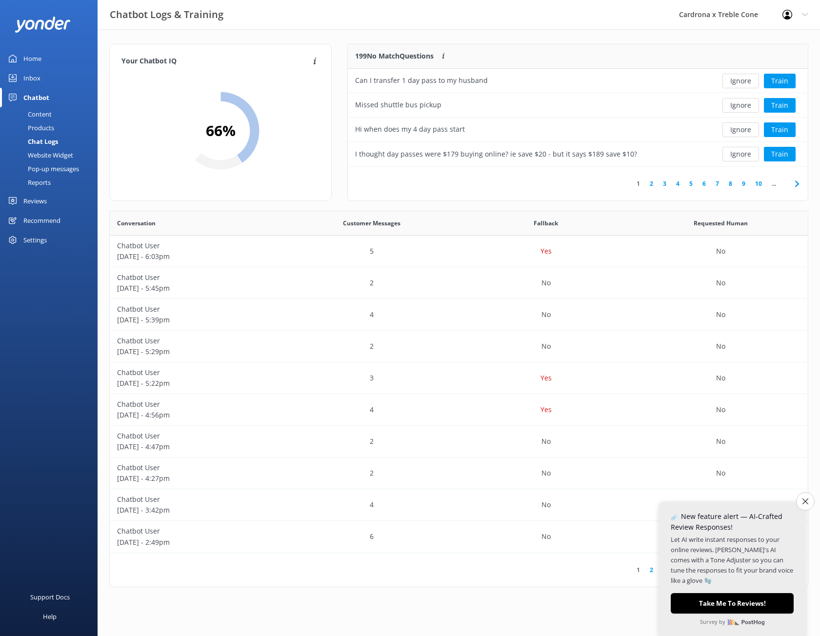
click at [658, 179] on link "3" at bounding box center [664, 183] width 13 height 9
click at [739, 154] on button "Ignore" at bounding box center [740, 154] width 37 height 15
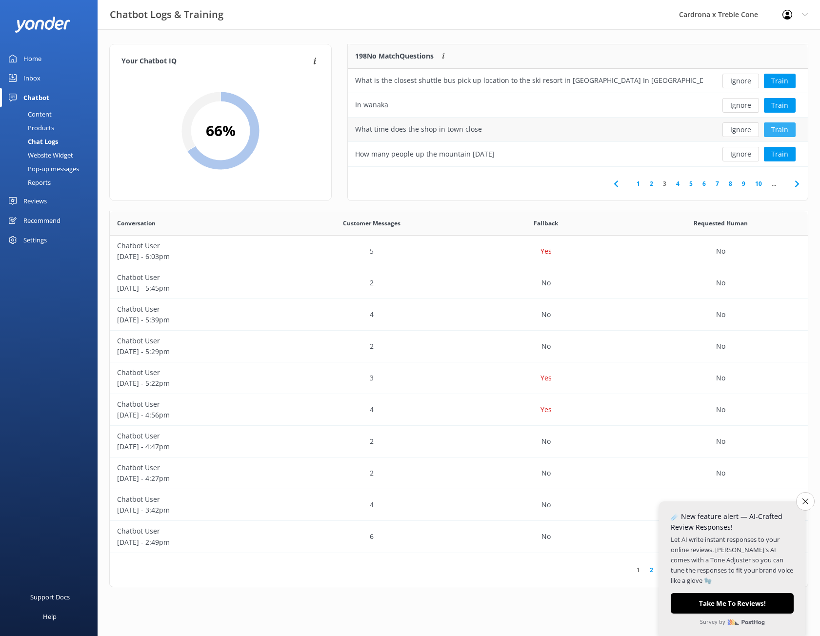
click at [788, 131] on button "Train" at bounding box center [780, 129] width 32 height 15
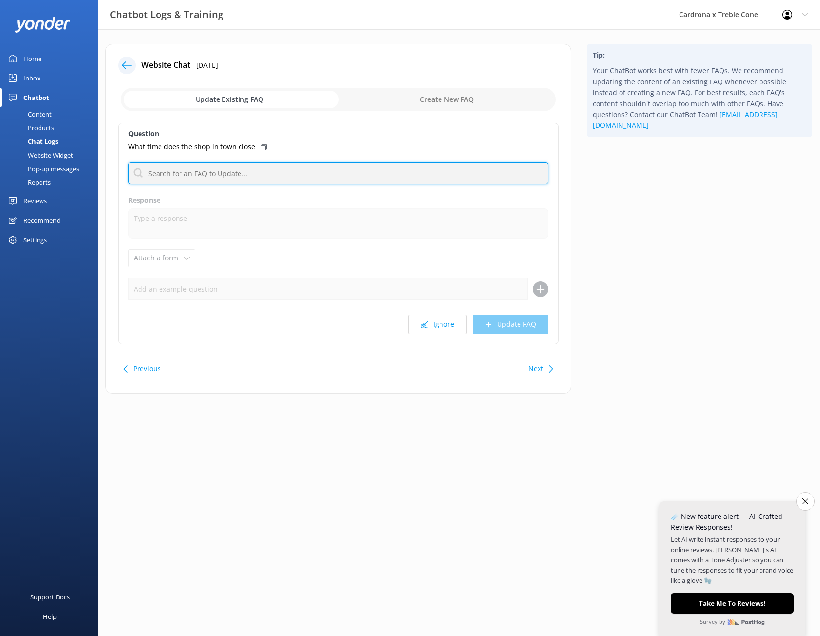
click at [253, 171] on input "text" at bounding box center [338, 173] width 420 height 22
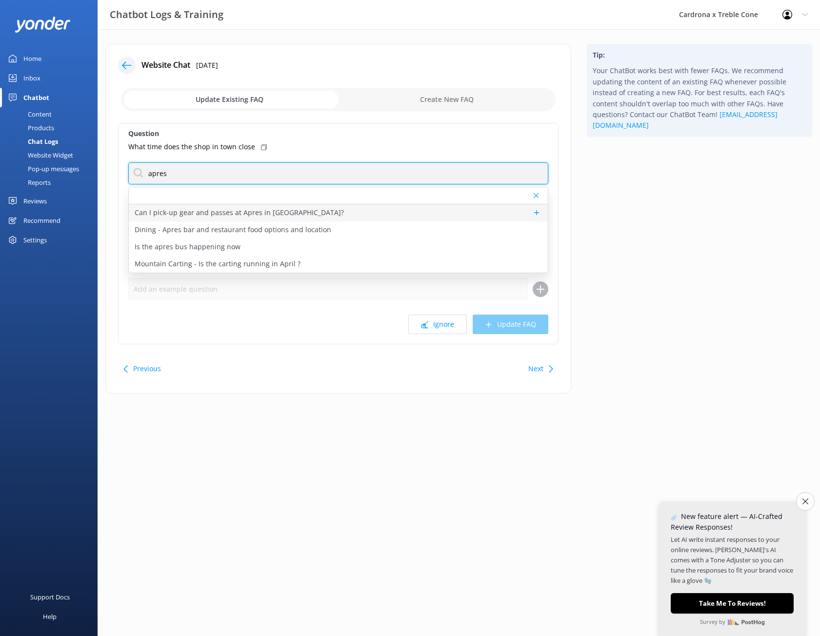
type input "apres"
click at [197, 212] on p "Can I pick-up gear and passes at Apres in [GEOGRAPHIC_DATA]?" at bounding box center [239, 212] width 209 height 11
type textarea "You are welcome to pick up gear and passes from our in-town location at [GEOGRA…"
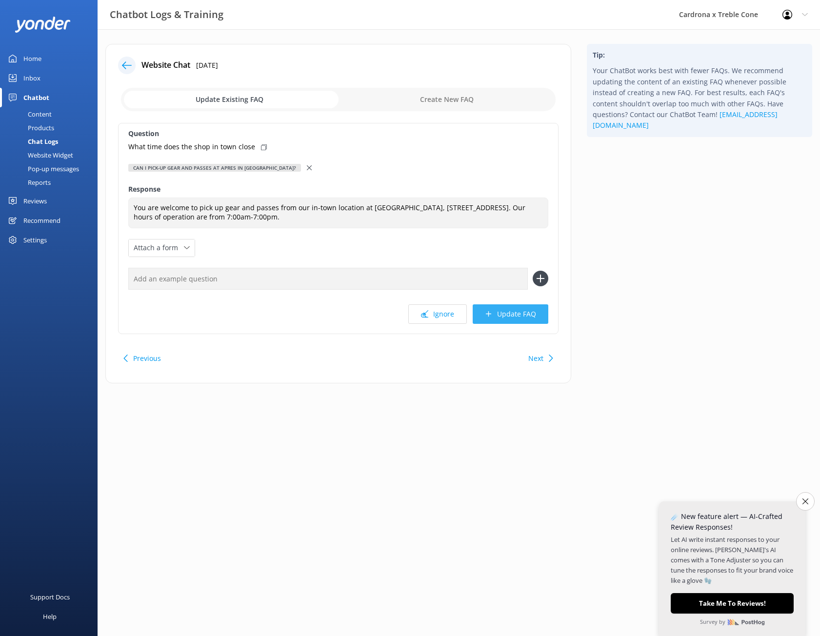
click at [520, 314] on button "Update FAQ" at bounding box center [511, 314] width 76 height 20
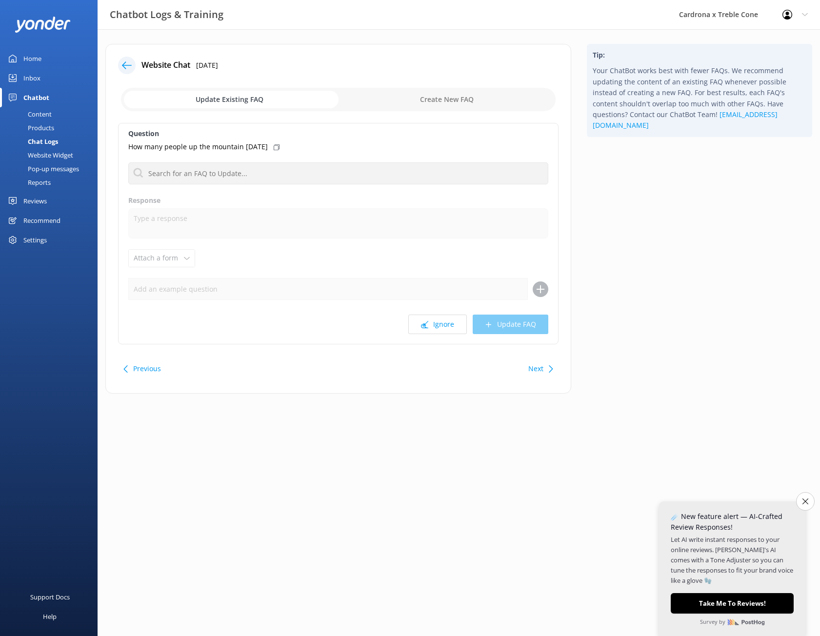
click at [127, 61] on icon at bounding box center [127, 65] width 10 height 10
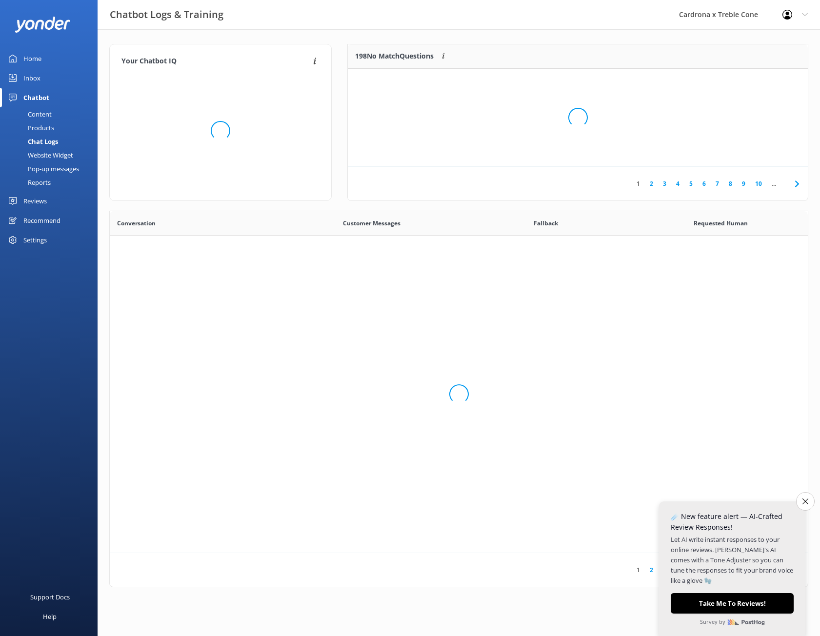
scroll to position [335, 691]
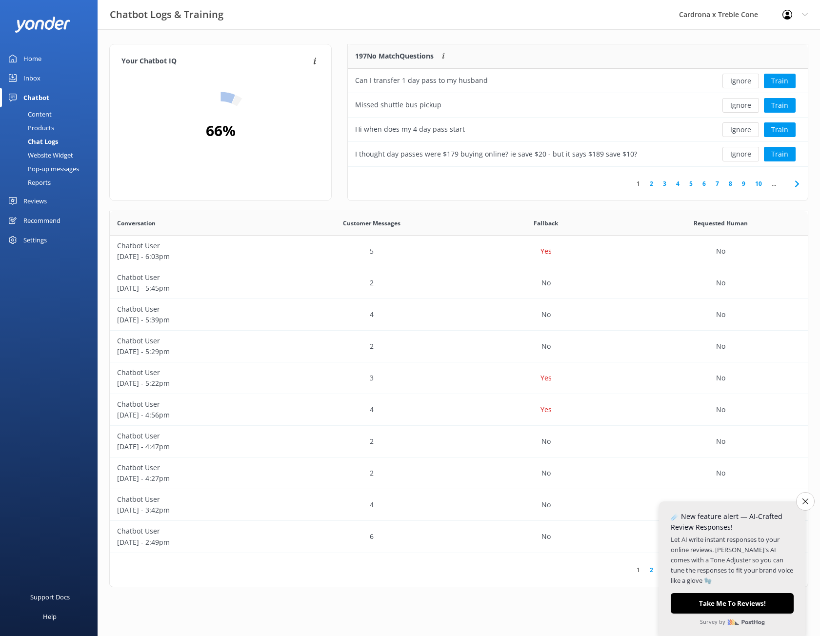
click at [719, 189] on div "1 2 3 4 5 6 7 8 9 10 ..." at bounding box center [578, 184] width 460 height 34
click at [674, 184] on link "4" at bounding box center [677, 183] width 13 height 9
click at [772, 155] on button "Train" at bounding box center [780, 154] width 32 height 15
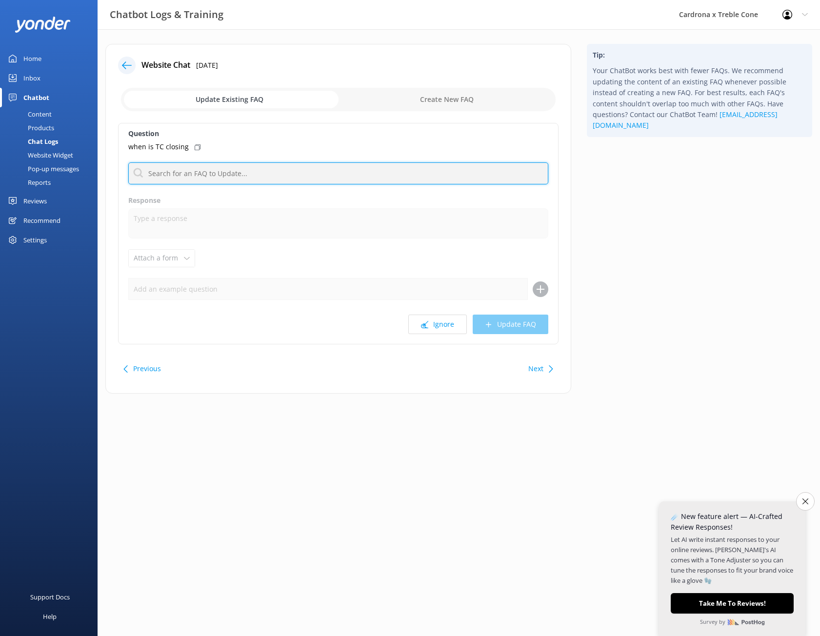
click at [201, 179] on input "text" at bounding box center [338, 173] width 420 height 22
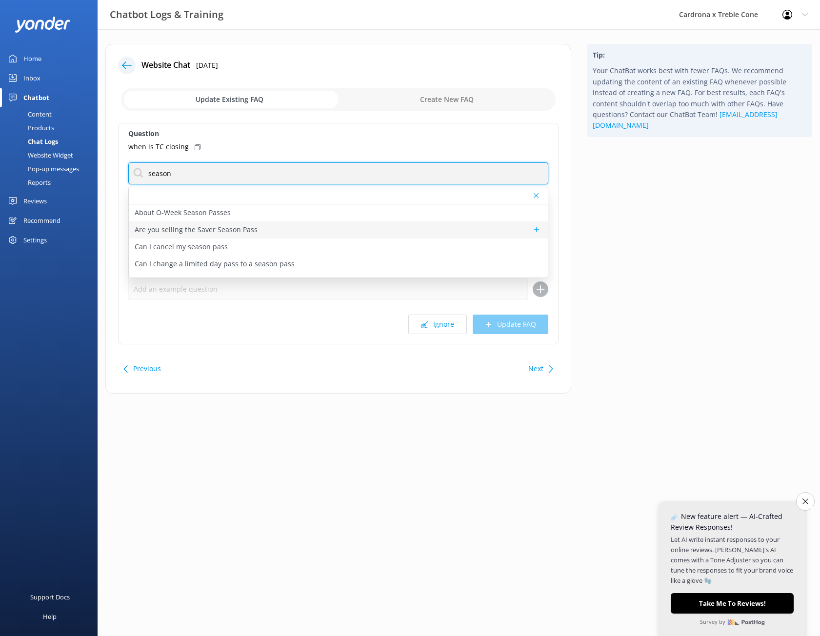
type input "season date"
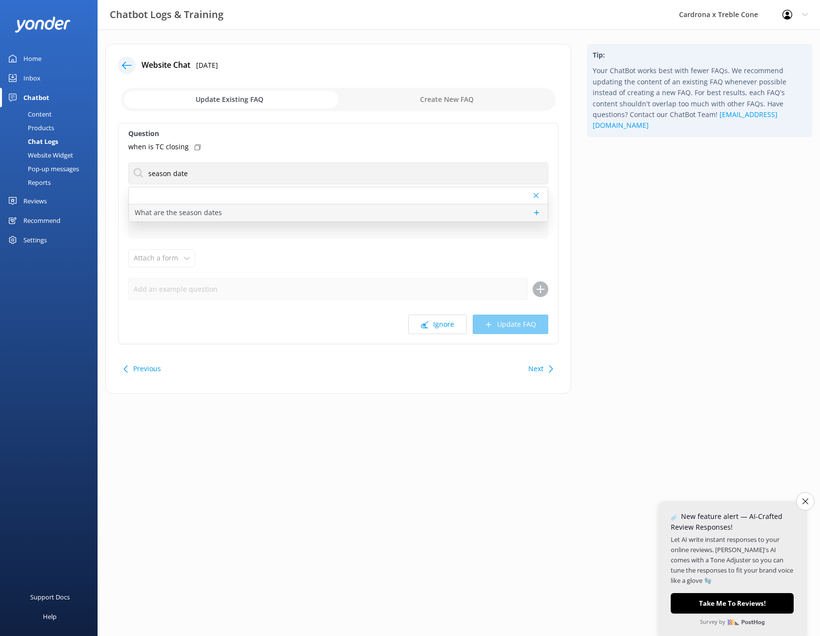
click at [220, 216] on div "What are the season dates" at bounding box center [338, 212] width 419 height 17
type textarea "The tentative season dates for Winter '25 are:‍ Cardrona: [DATE] – [DATE]. Treb…"
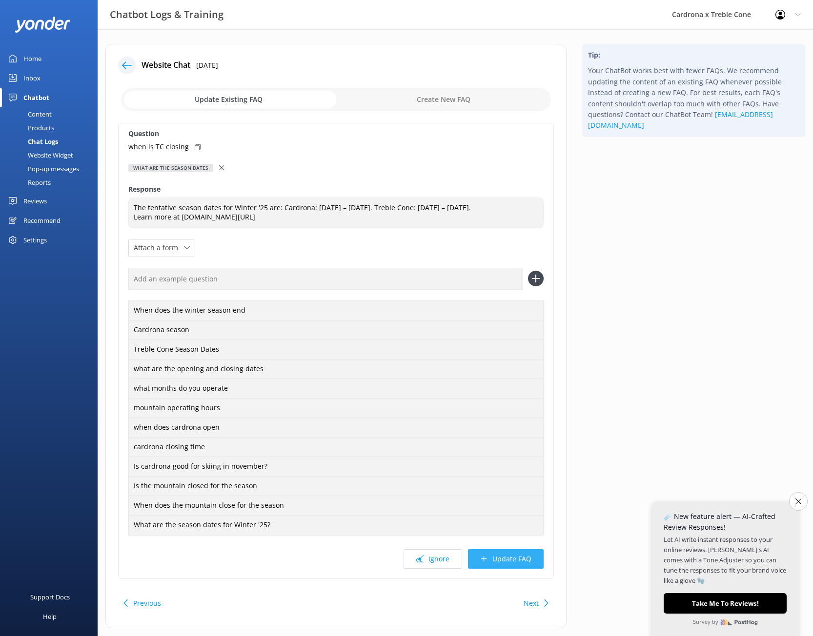
click at [503, 556] on button "Update FAQ" at bounding box center [506, 559] width 76 height 20
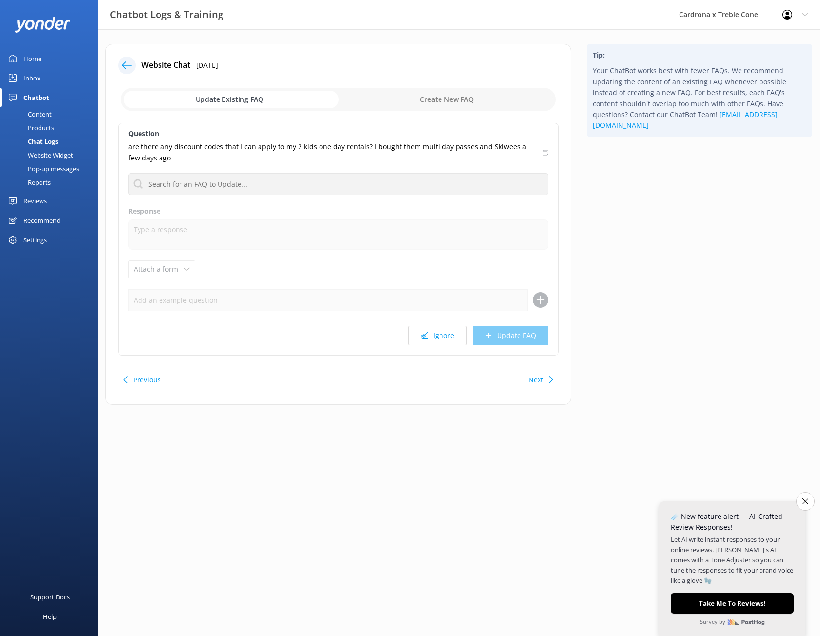
click at [128, 63] on icon at bounding box center [127, 65] width 10 height 10
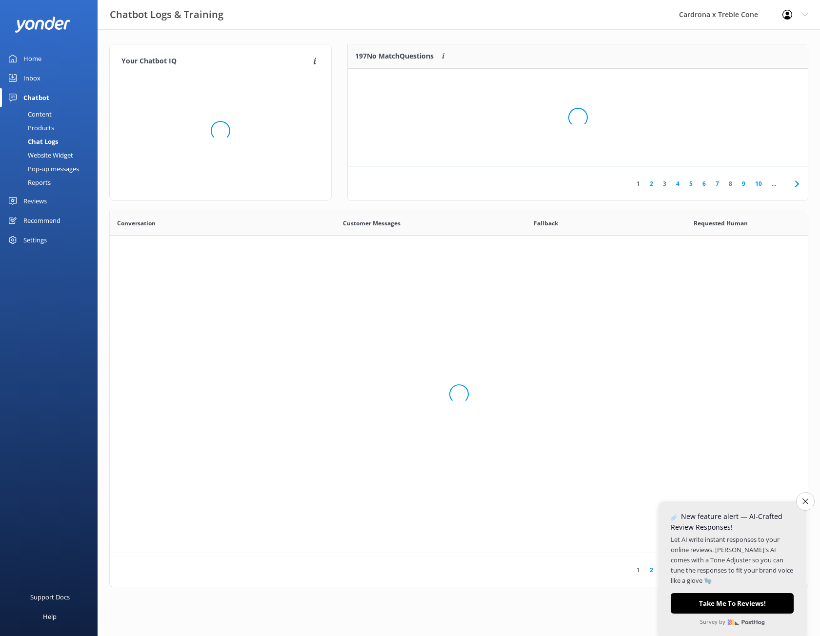
scroll to position [335, 691]
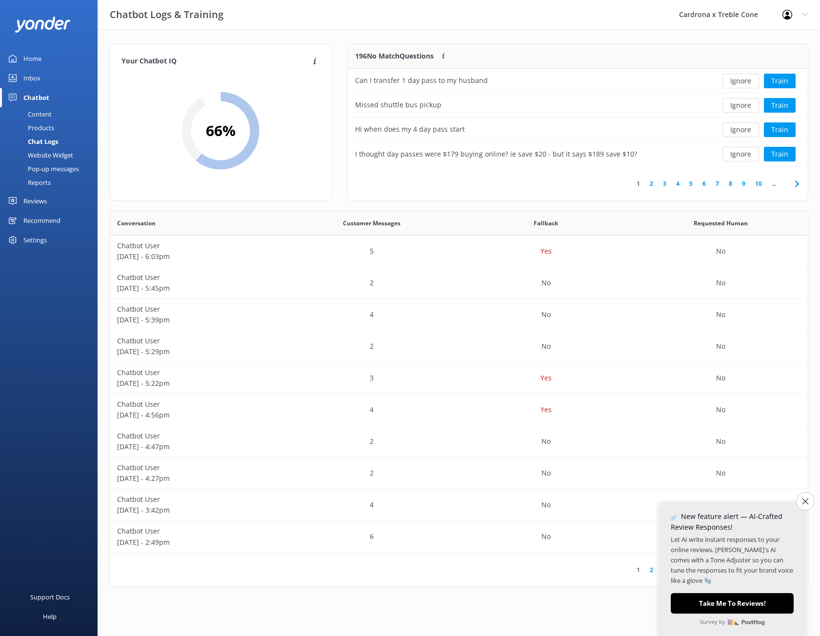
click at [665, 184] on link "3" at bounding box center [664, 183] width 13 height 9
click at [741, 109] on button "Ignore" at bounding box center [740, 105] width 37 height 15
click at [673, 181] on link "4" at bounding box center [677, 183] width 13 height 9
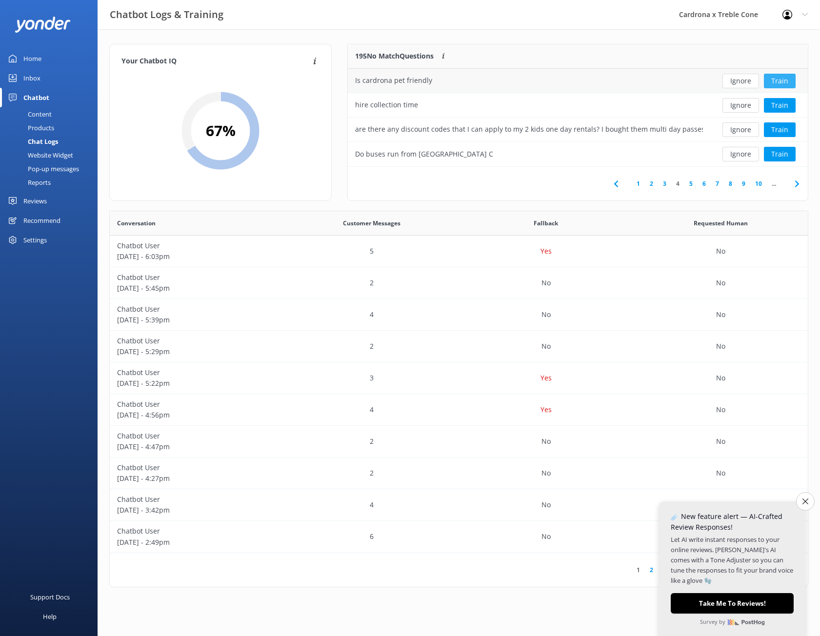
click at [788, 81] on button "Train" at bounding box center [780, 81] width 32 height 15
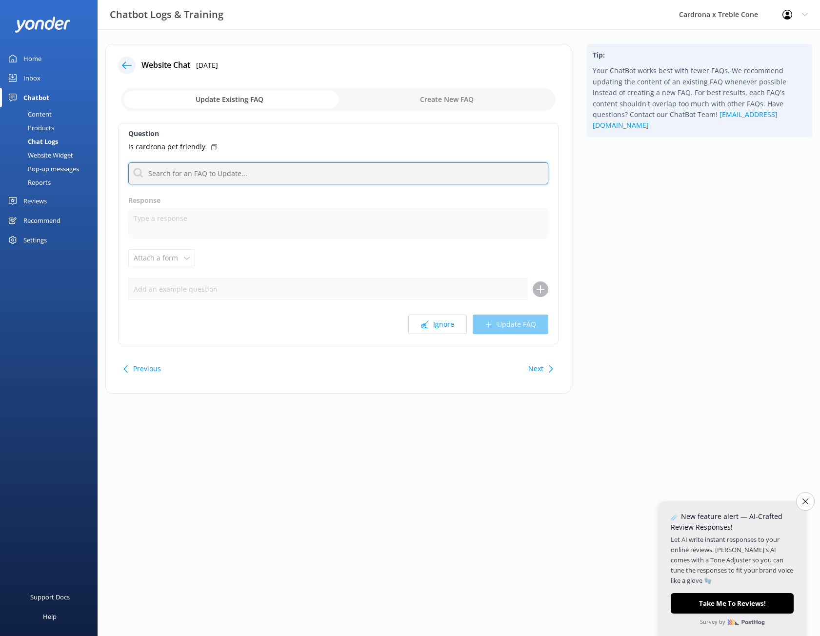
click at [345, 176] on input "text" at bounding box center [338, 173] width 420 height 22
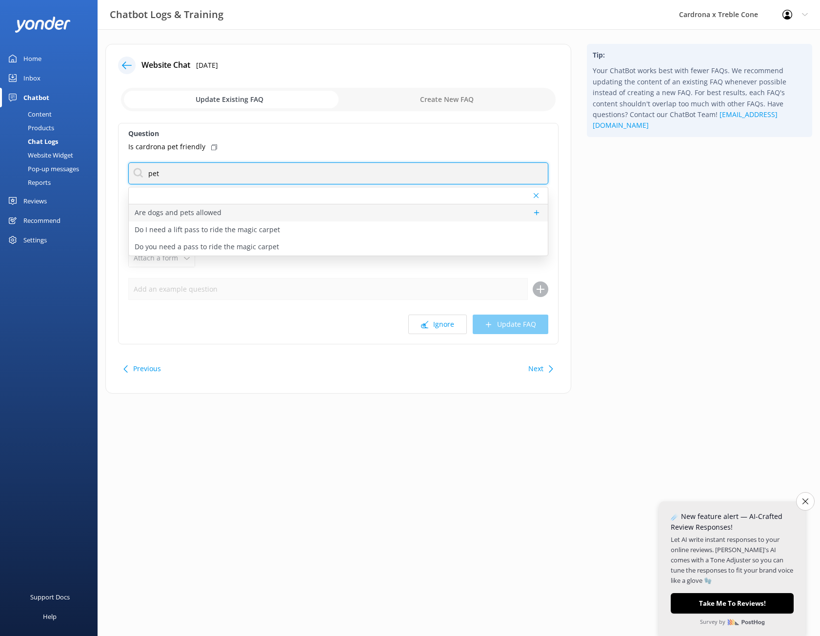
type input "pet"
click at [282, 213] on div "Are dogs and pets allowed" at bounding box center [338, 212] width 419 height 17
type textarea "You're barking up the right mountain – our slopes are open for your adorable co…"
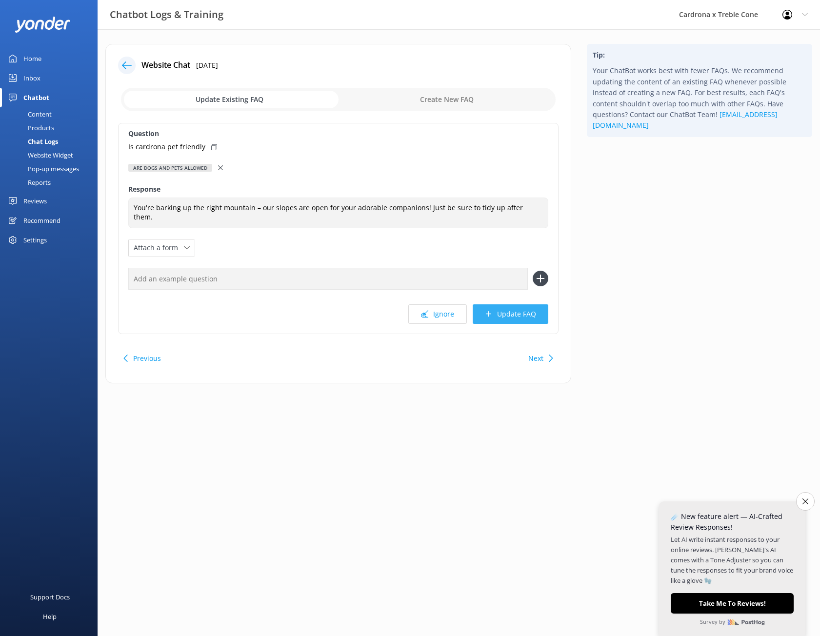
click at [492, 310] on icon at bounding box center [488, 313] width 7 height 7
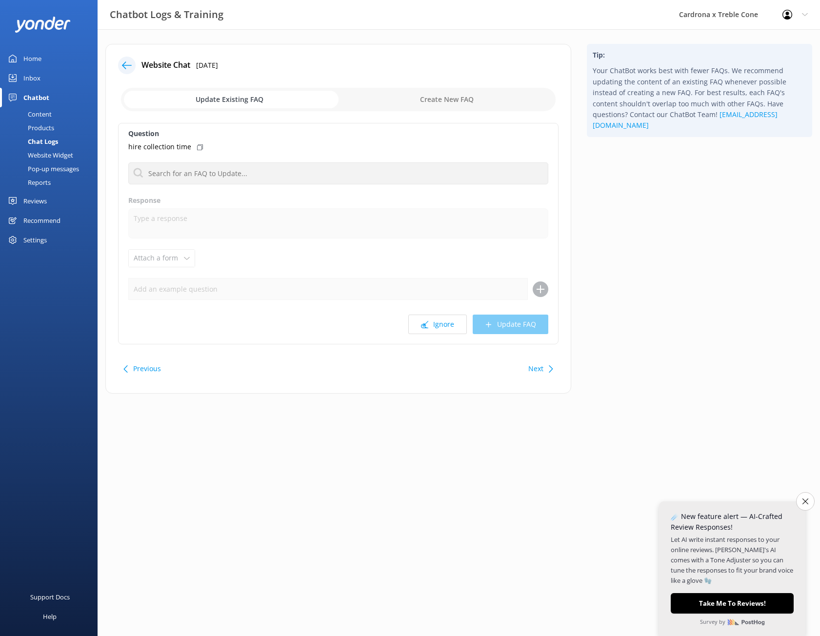
click at [131, 67] on icon at bounding box center [127, 65] width 10 height 10
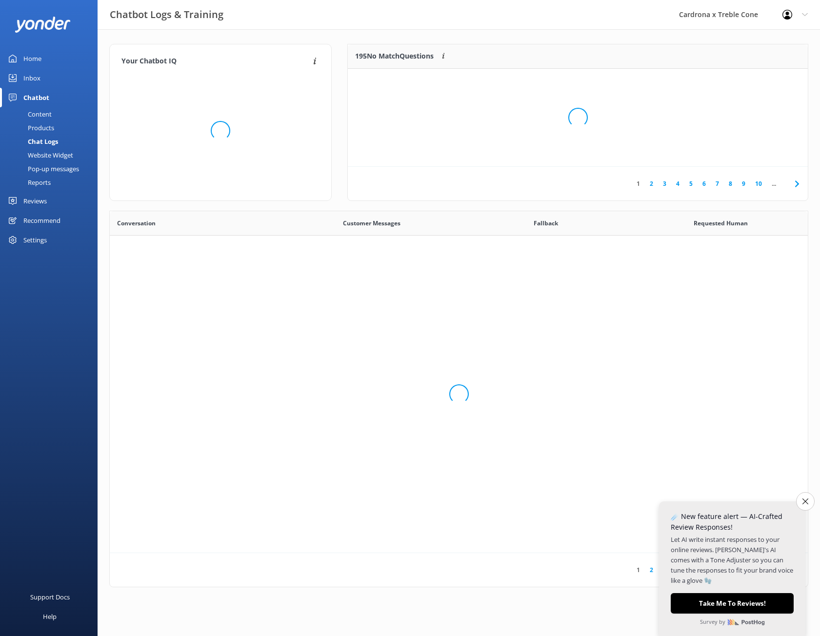
scroll to position [335, 691]
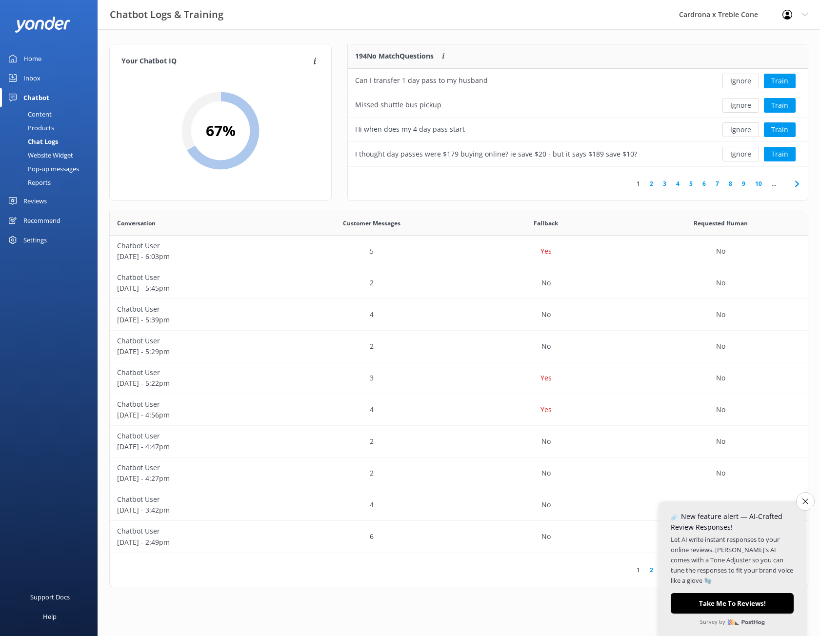
click at [809, 510] on div "Your Chatbot IQ Your Chatbot IQ is the percentage of trained FAQs against untra…" at bounding box center [459, 317] width 722 height 577
click at [807, 503] on icon "Close survey" at bounding box center [805, 501] width 6 height 6
